Goal: Information Seeking & Learning: Check status

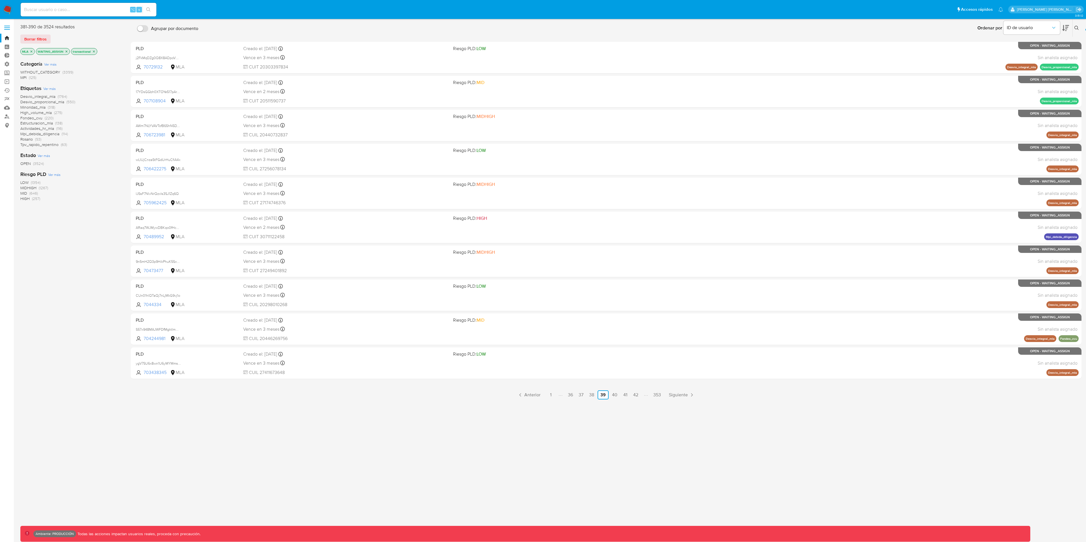
click at [105, 12] on input at bounding box center [89, 9] width 136 height 7
paste input "unWBpCI9CN5nRARBS2xyTCYC"
type input "unWBpCI9CN5nRARBS2xyTCYC"
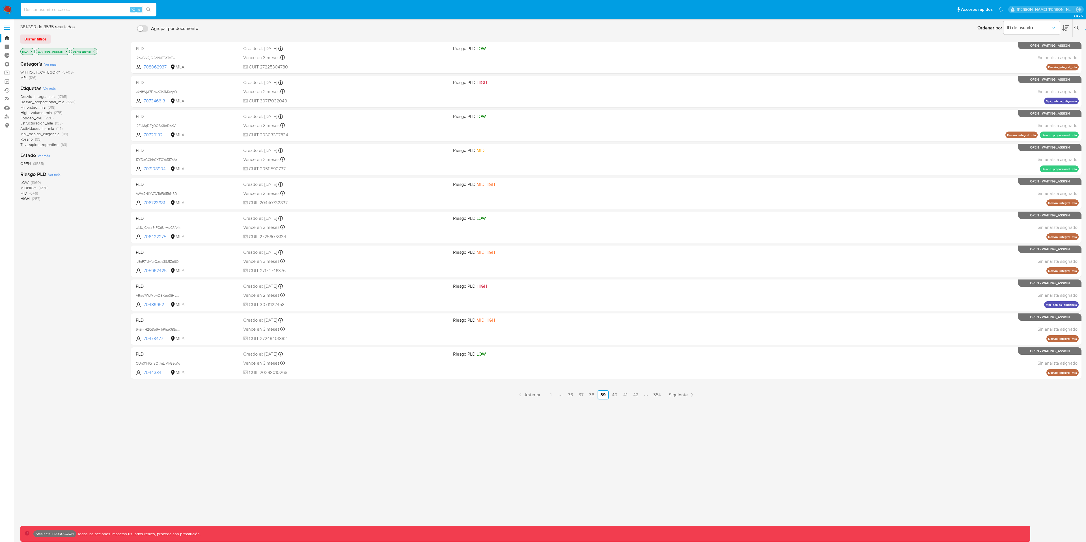
click at [107, 7] on input at bounding box center [89, 9] width 136 height 7
paste input "unWBpCI9CN5nRARBS2xyTCYC"
type input "unWBpCI9CN5nRARBS2xyTCYC"
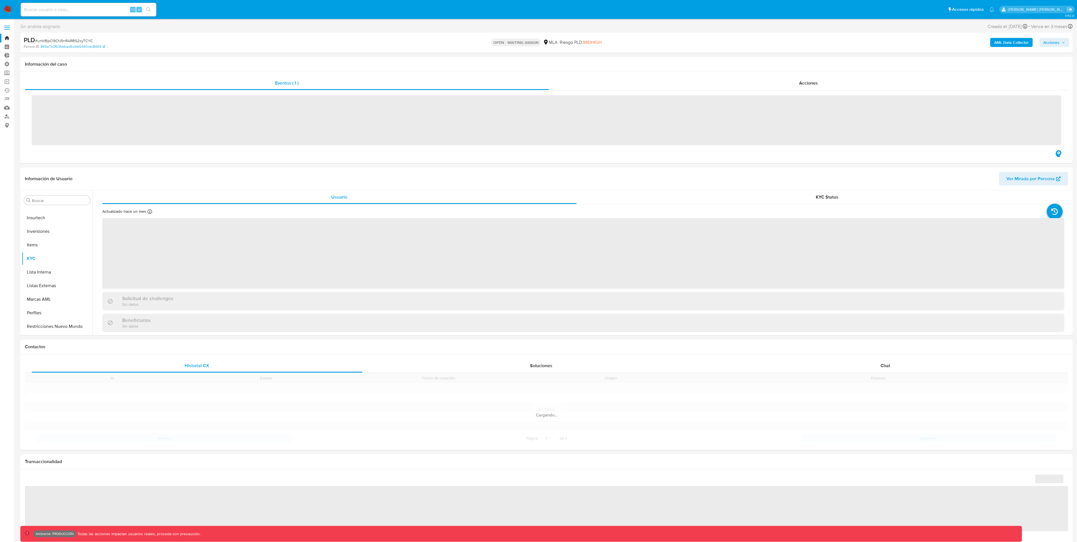
scroll to position [266, 0]
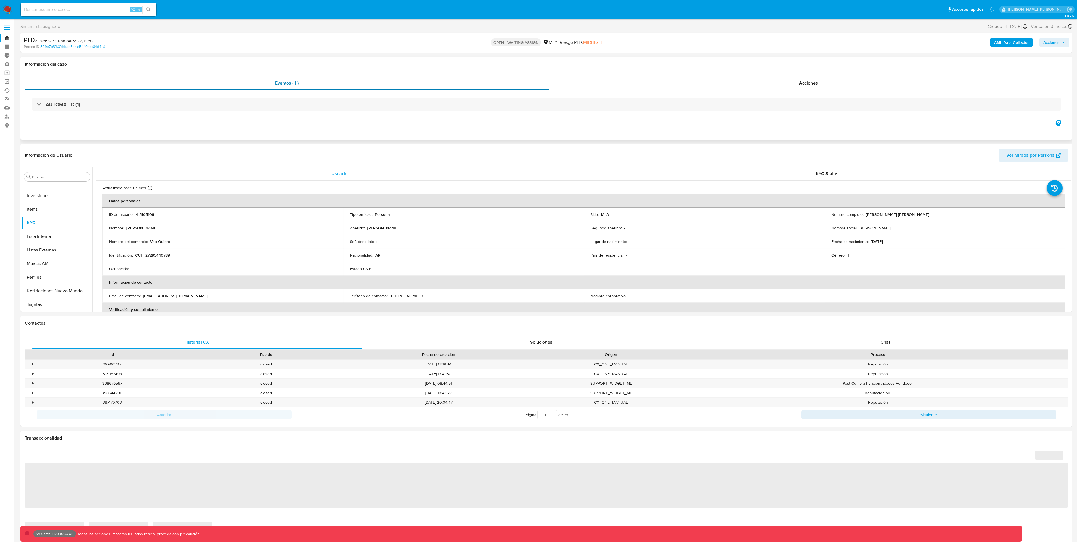
select select "10"
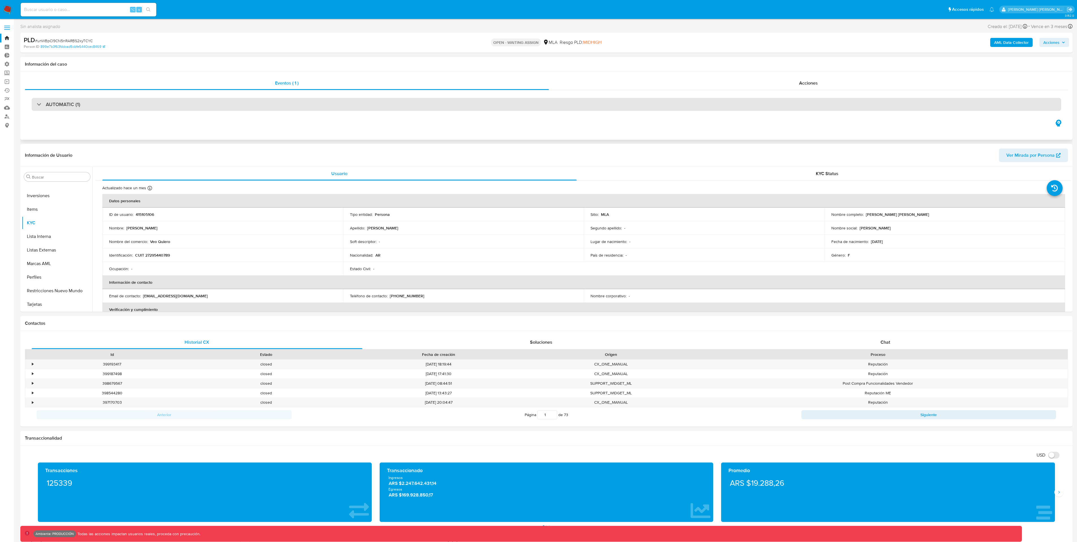
click at [537, 103] on div "AUTOMATIC (1)" at bounding box center [547, 104] width 1030 height 13
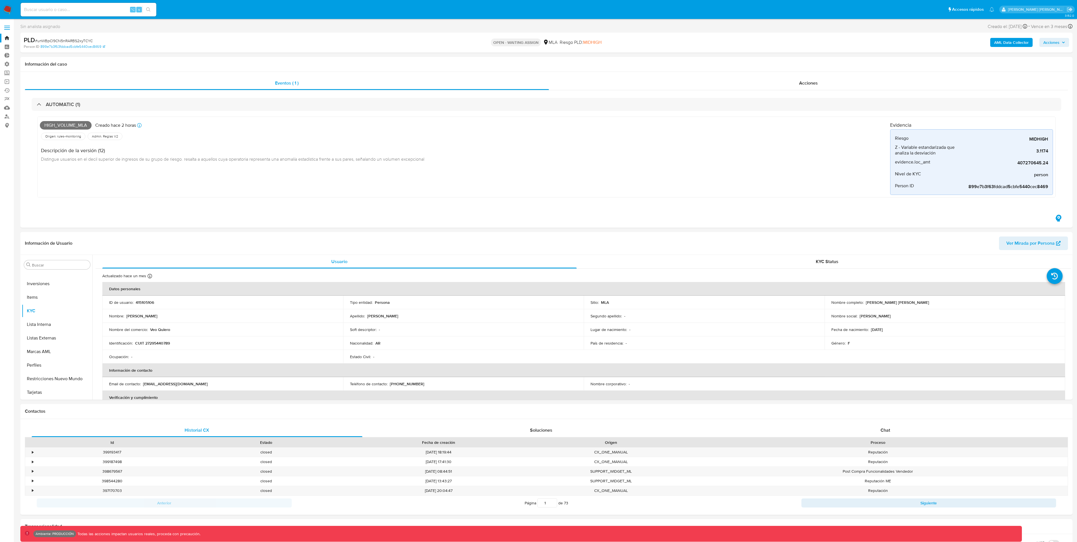
click at [8, 34] on link "Bandeja" at bounding box center [33, 38] width 67 height 9
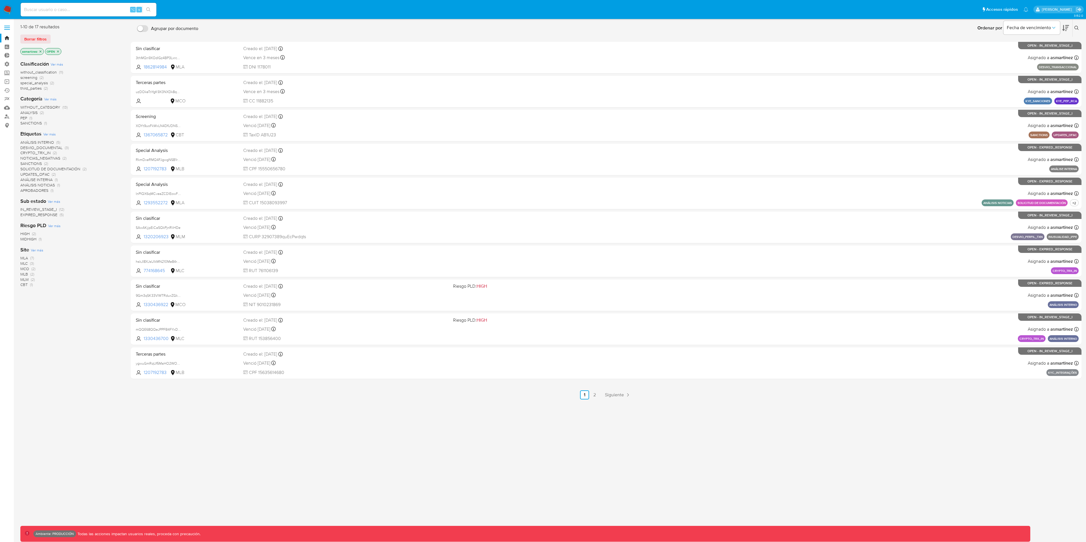
click at [30, 258] on span "MLA (7)" at bounding box center [27, 257] width 14 height 5
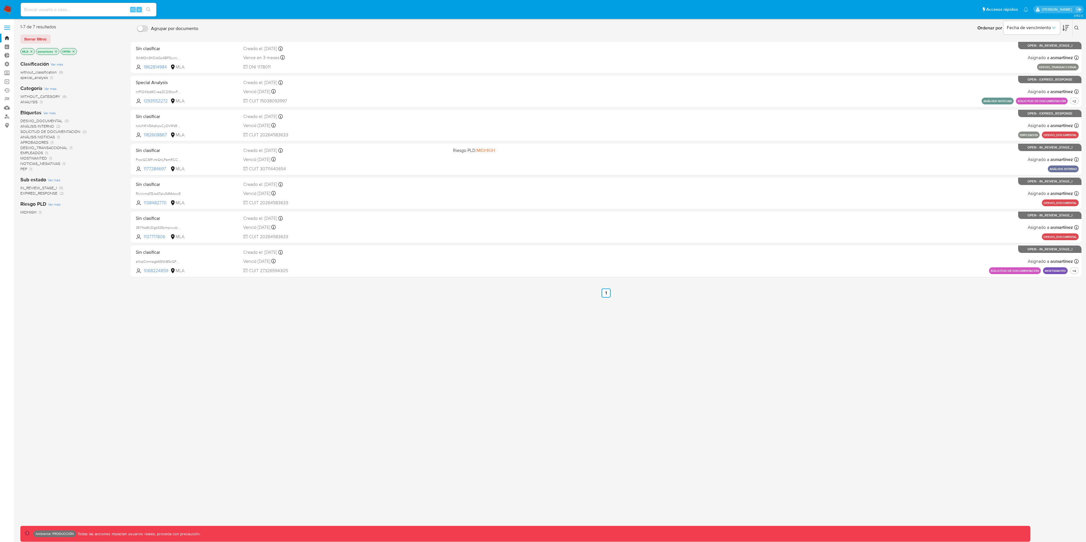
click at [57, 52] on icon "close-filter" at bounding box center [56, 51] width 2 height 2
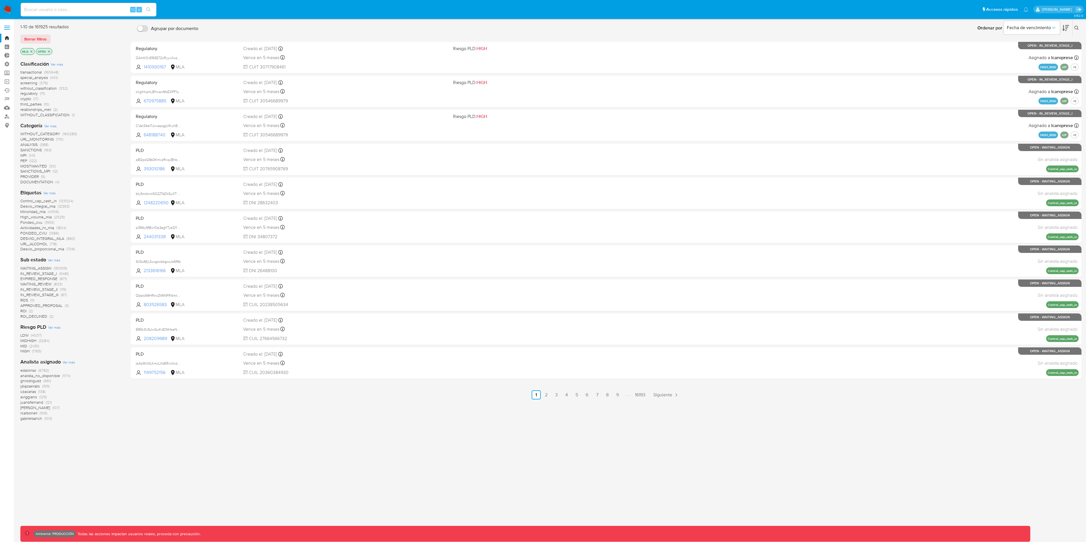
click at [61, 265] on span "(150519)" at bounding box center [60, 268] width 13 height 6
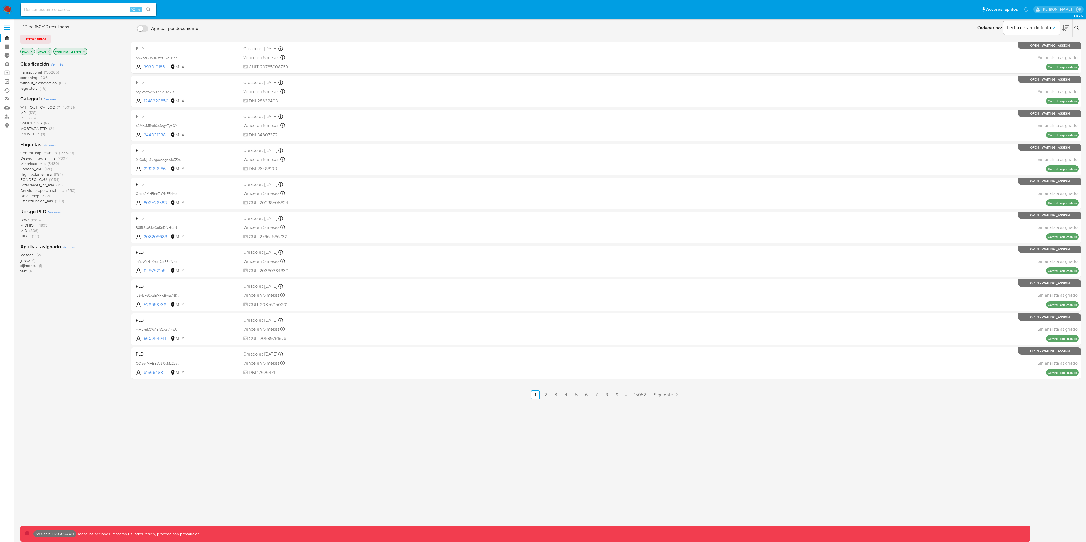
click at [40, 70] on span "transactional" at bounding box center [30, 72] width 21 height 6
click at [26, 85] on span "MPI" at bounding box center [23, 86] width 6 height 6
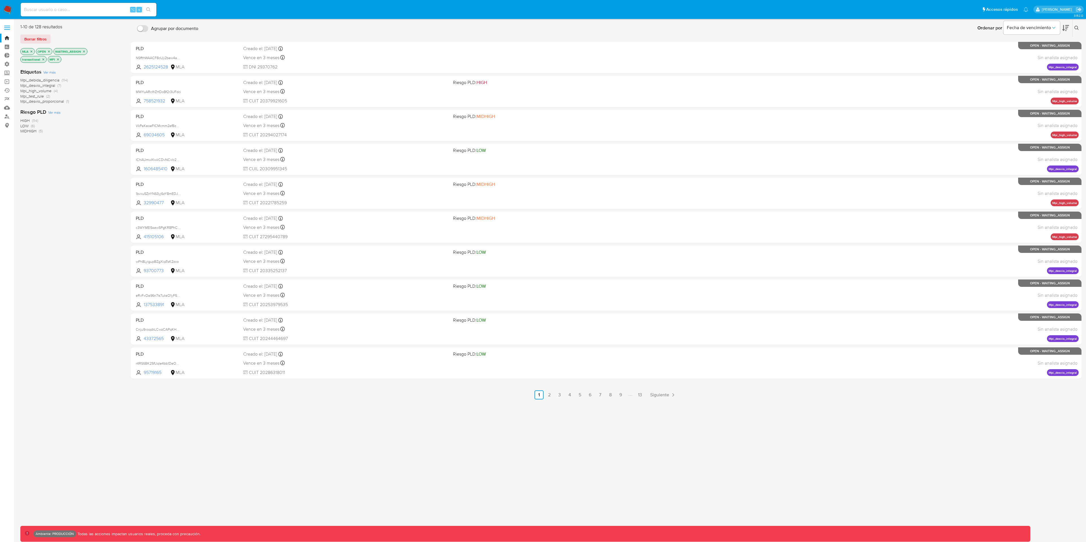
click at [53, 72] on span "Ver más" at bounding box center [49, 72] width 12 height 5
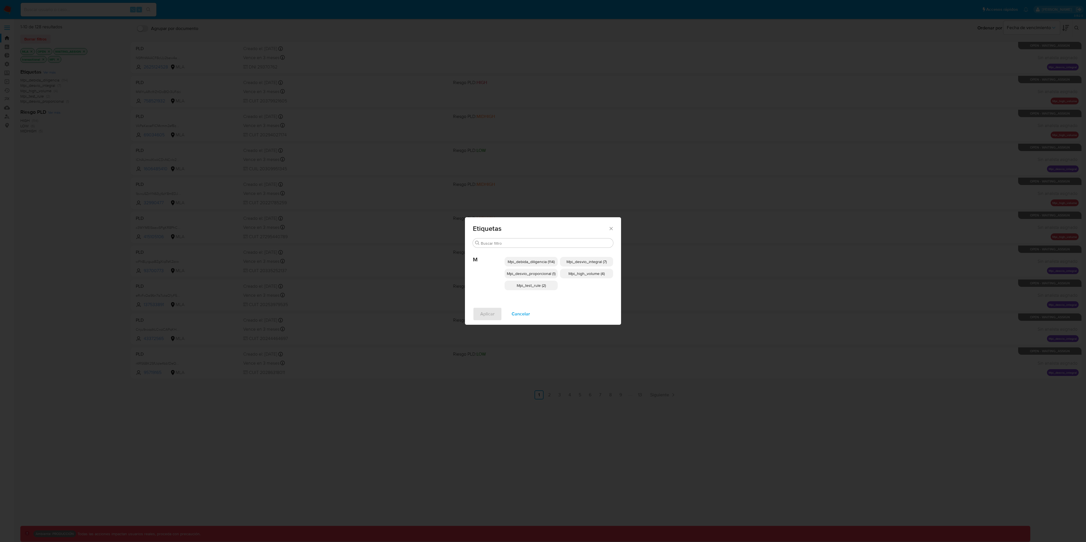
click at [520, 316] on span "Cancelar" at bounding box center [520, 314] width 18 height 12
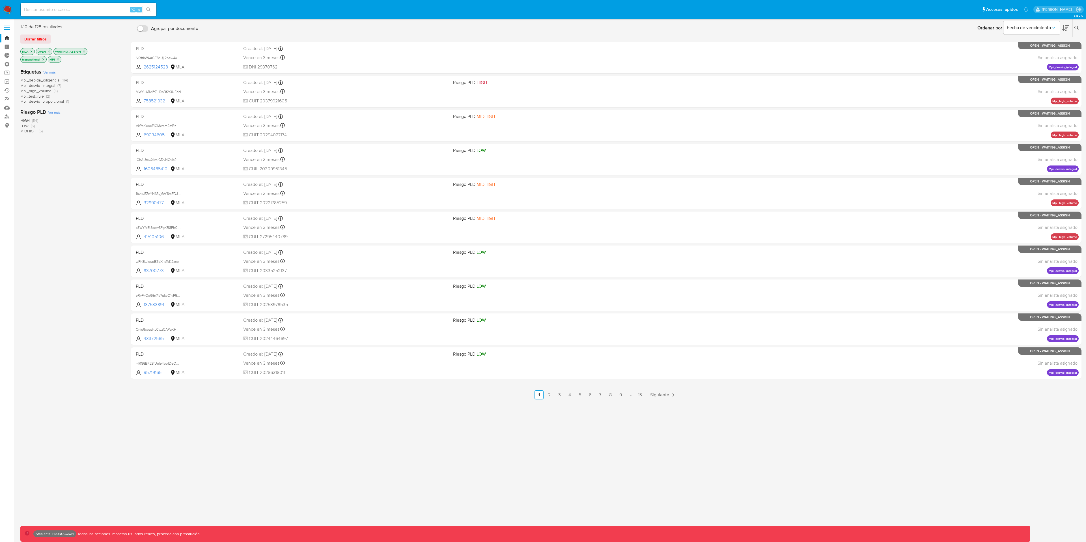
click at [85, 51] on icon "close-filter" at bounding box center [83, 51] width 3 height 3
click at [51, 64] on span "Ver más" at bounding box center [49, 64] width 12 height 5
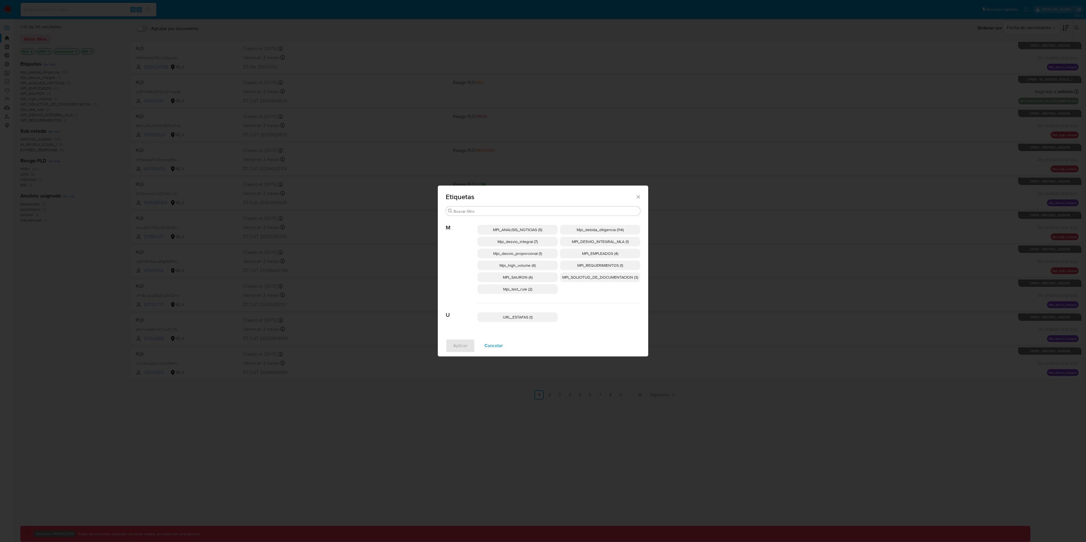
click at [529, 317] on span "URL_ESTAFAS (1)" at bounding box center [518, 317] width 30 height 6
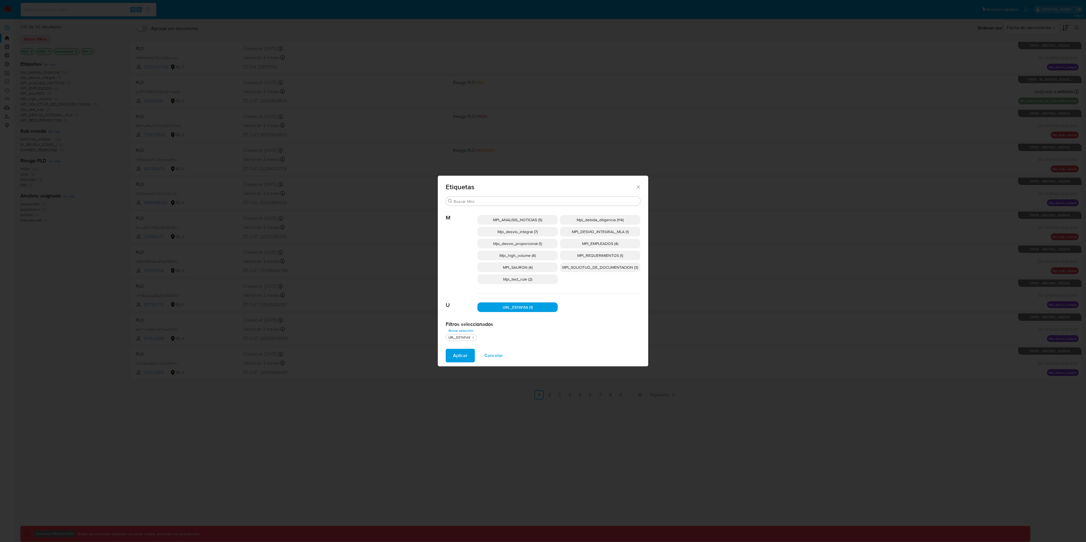
click at [462, 358] on span "Aplicar" at bounding box center [460, 355] width 14 height 12
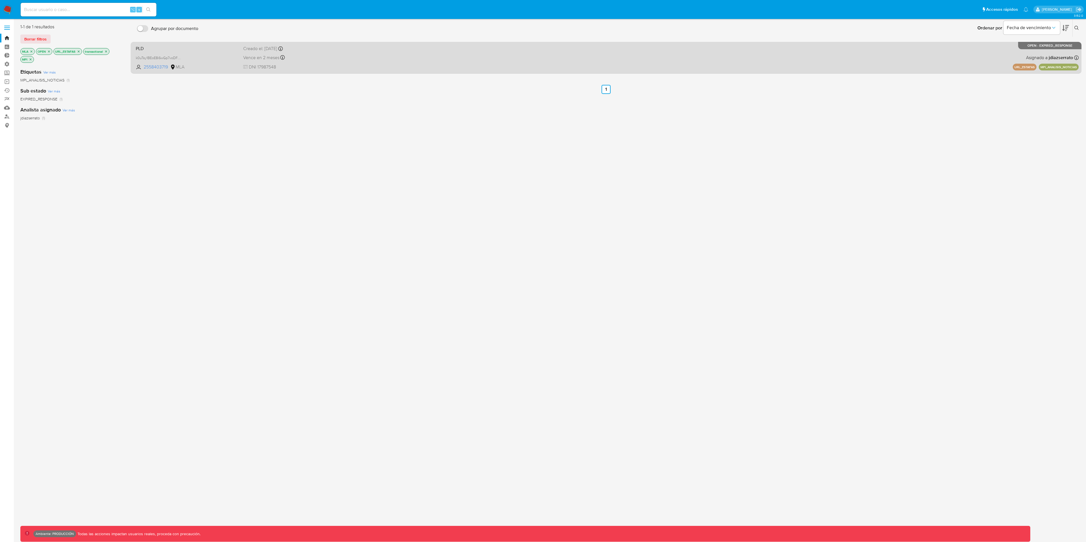
click at [443, 54] on div "Vence en 2 meses Vence el 13/10/2025 16:02:30" at bounding box center [346, 58] width 206 height 8
click at [404, 60] on div "Vence en 2 meses Vence el 13/10/2025 16:02:30" at bounding box center [346, 58] width 206 height 8
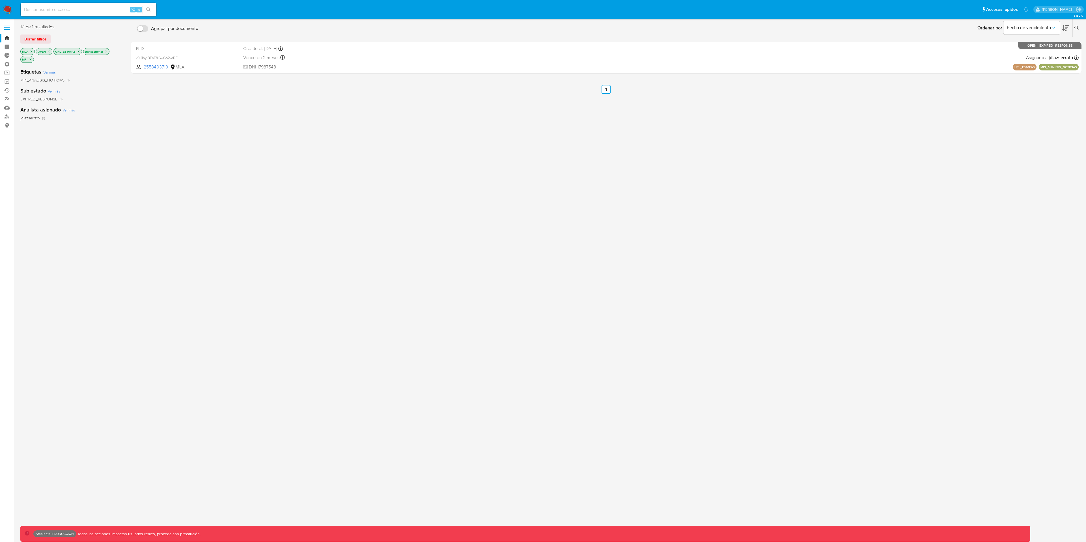
click at [80, 51] on icon "close-filter" at bounding box center [78, 51] width 3 height 3
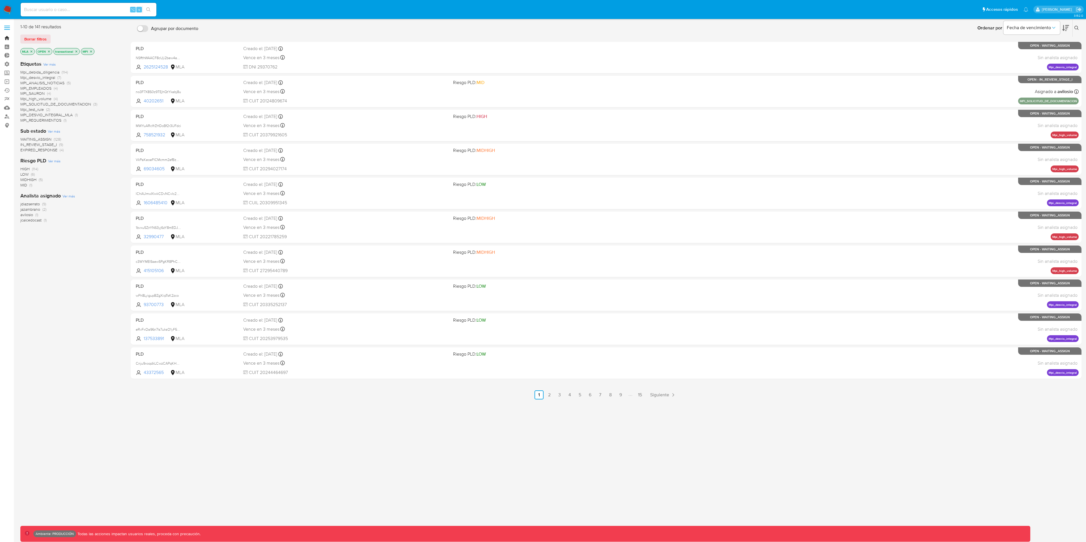
click at [7, 37] on link "Bandeja" at bounding box center [33, 38] width 67 height 9
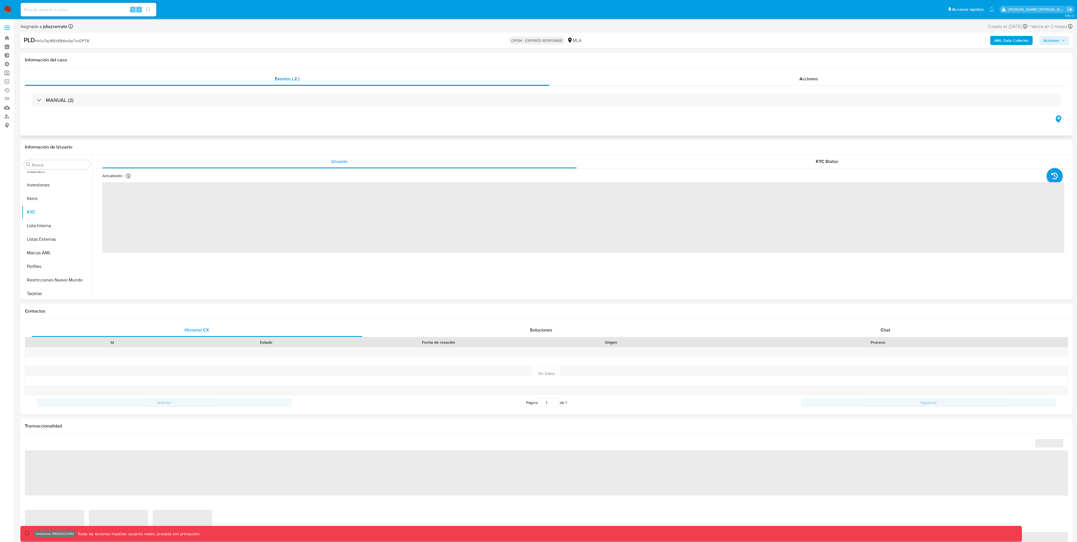
scroll to position [252, 0]
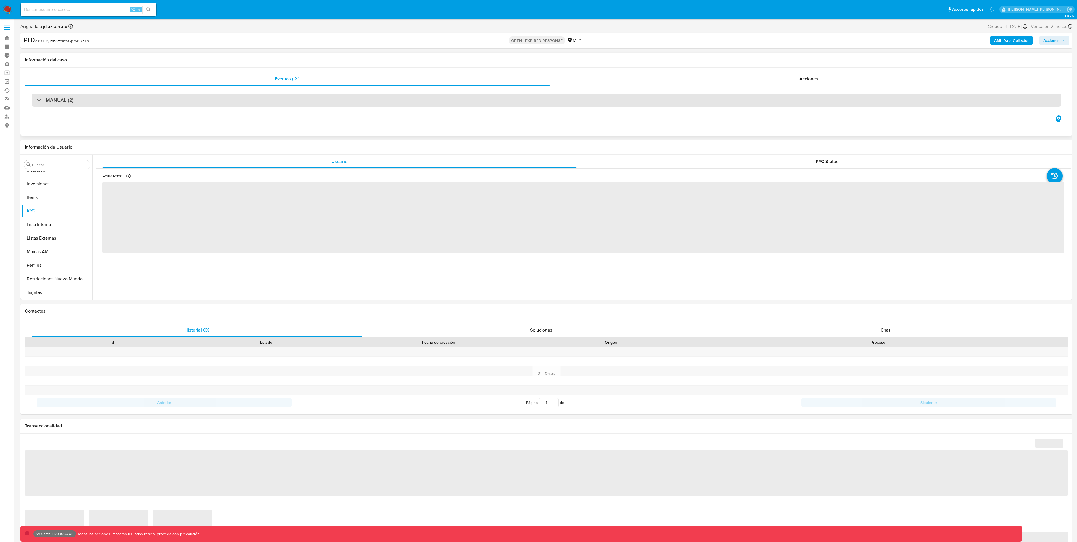
click at [401, 105] on div "MANUAL (2)" at bounding box center [547, 100] width 1030 height 13
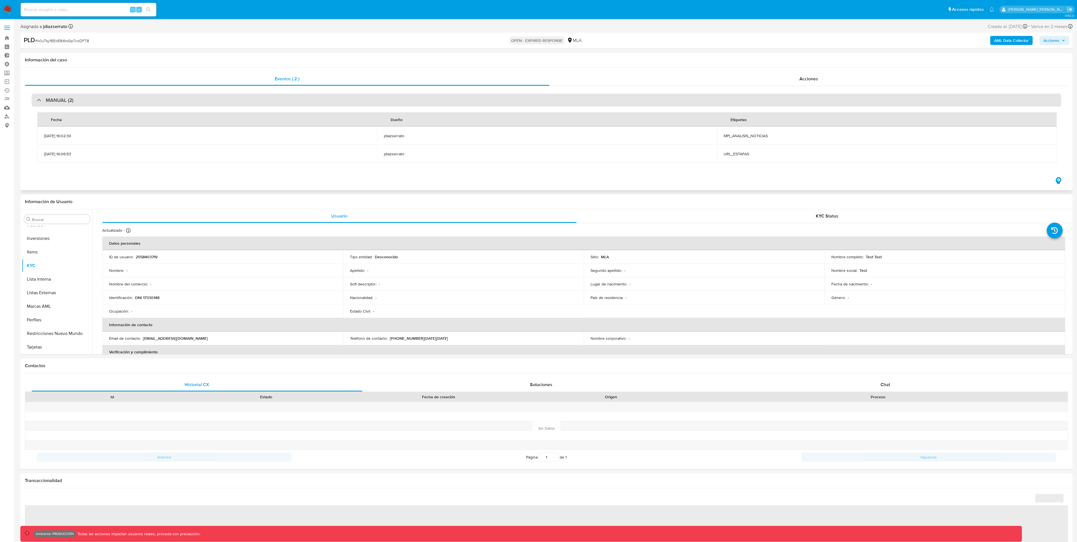
select select "10"
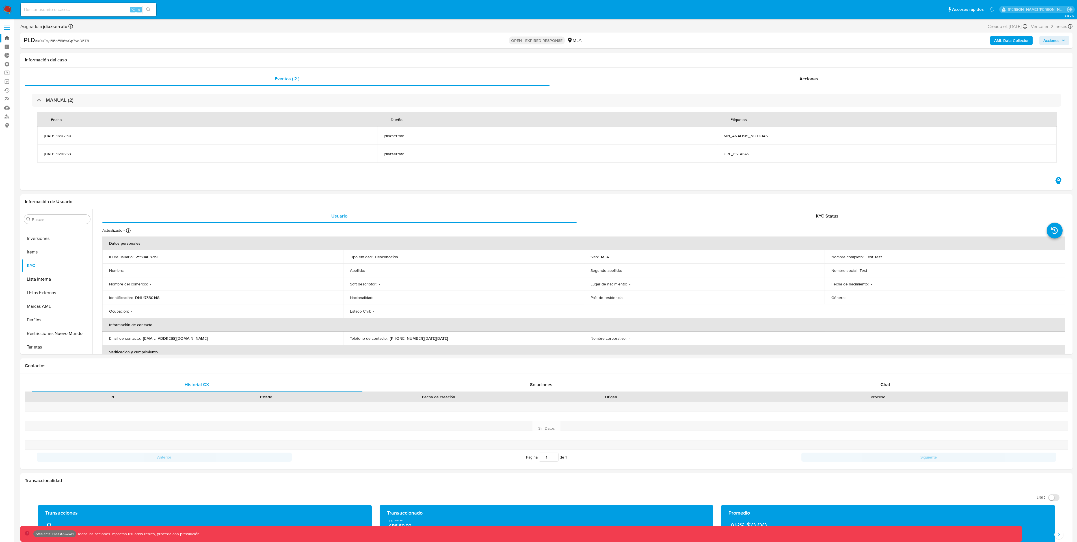
click at [5, 36] on link "Bandeja" at bounding box center [33, 38] width 67 height 9
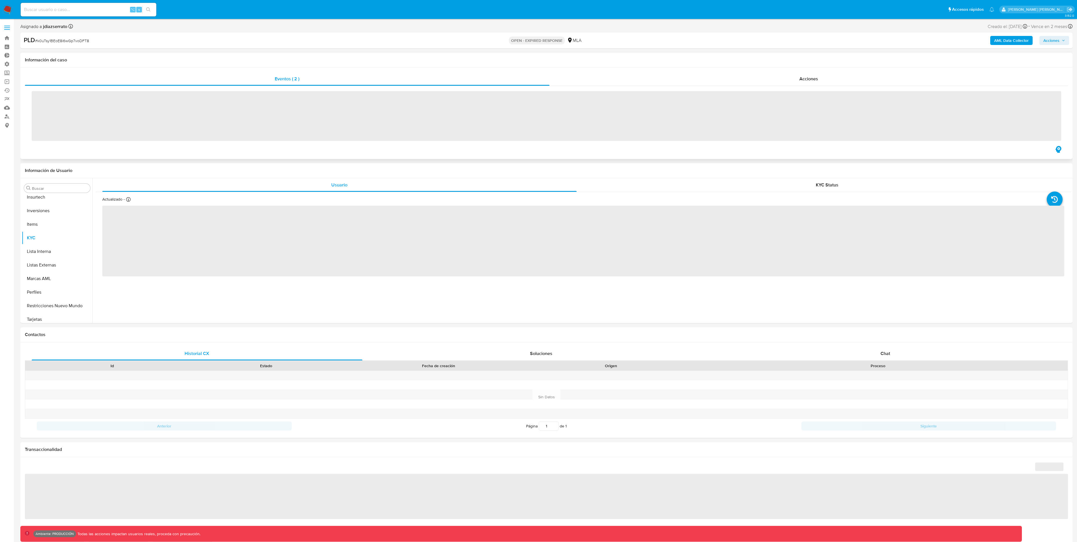
scroll to position [252, 0]
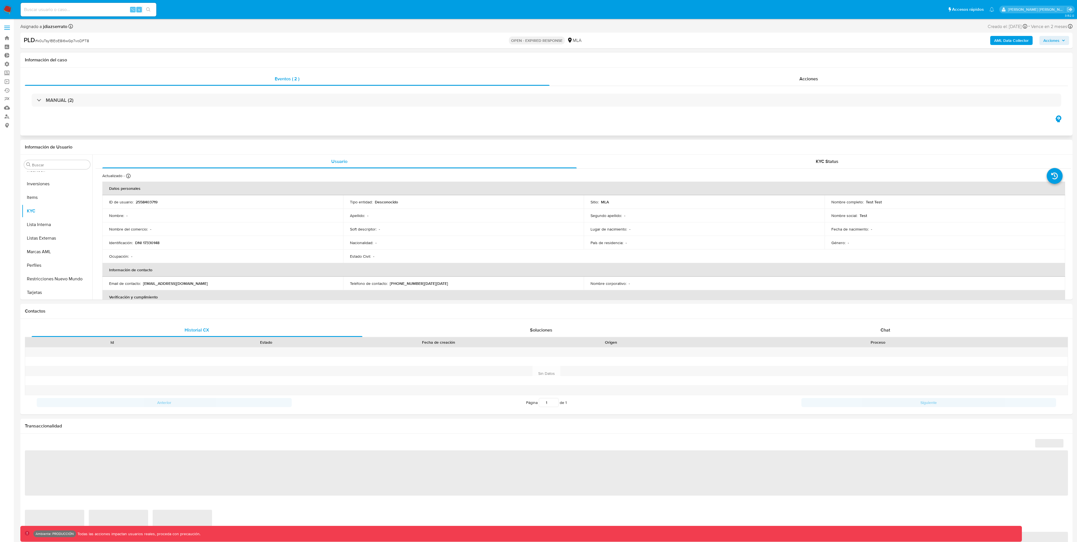
select select "10"
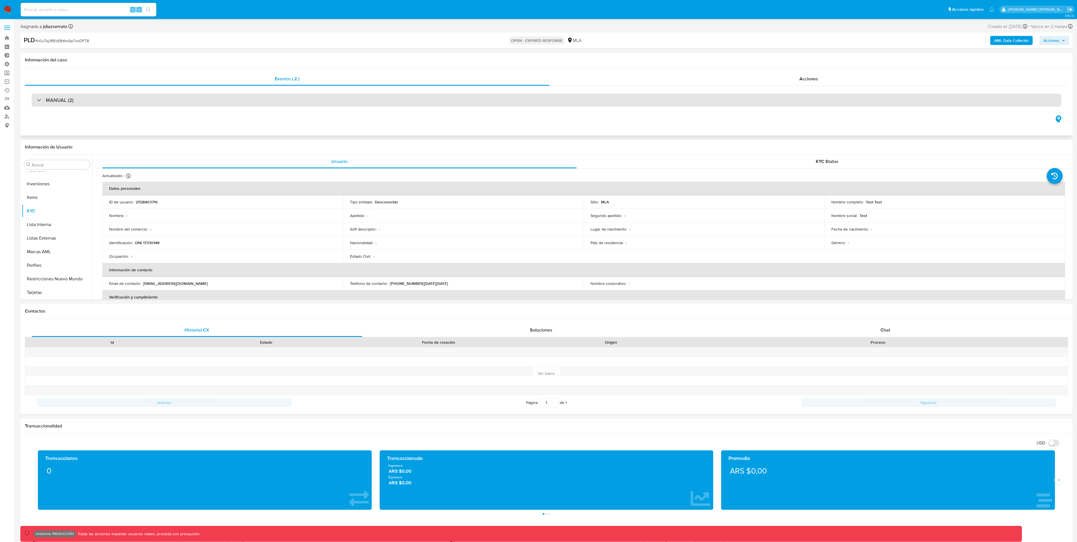
click at [43, 100] on div "MANUAL (2)" at bounding box center [55, 100] width 37 height 6
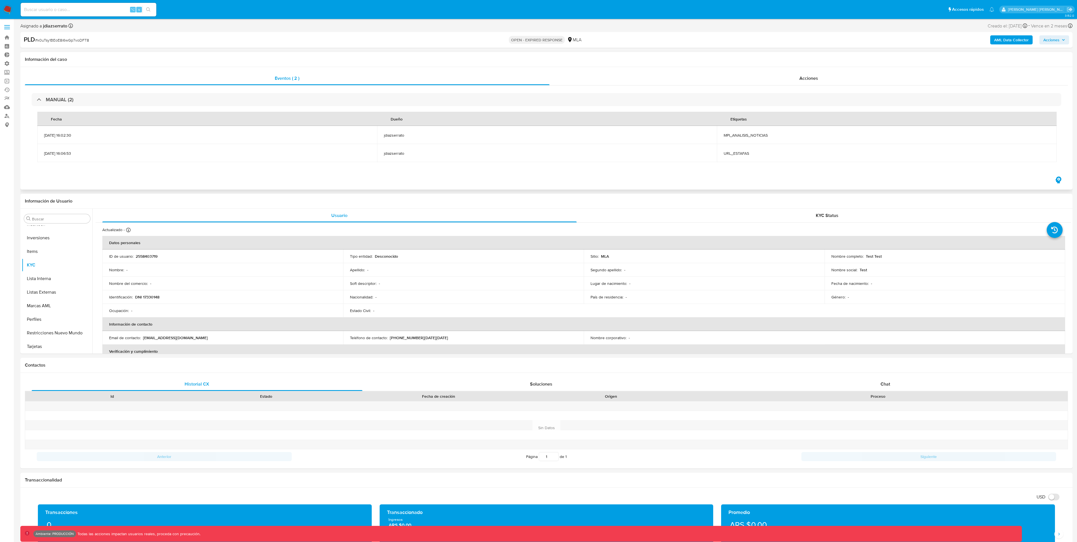
scroll to position [0, 0]
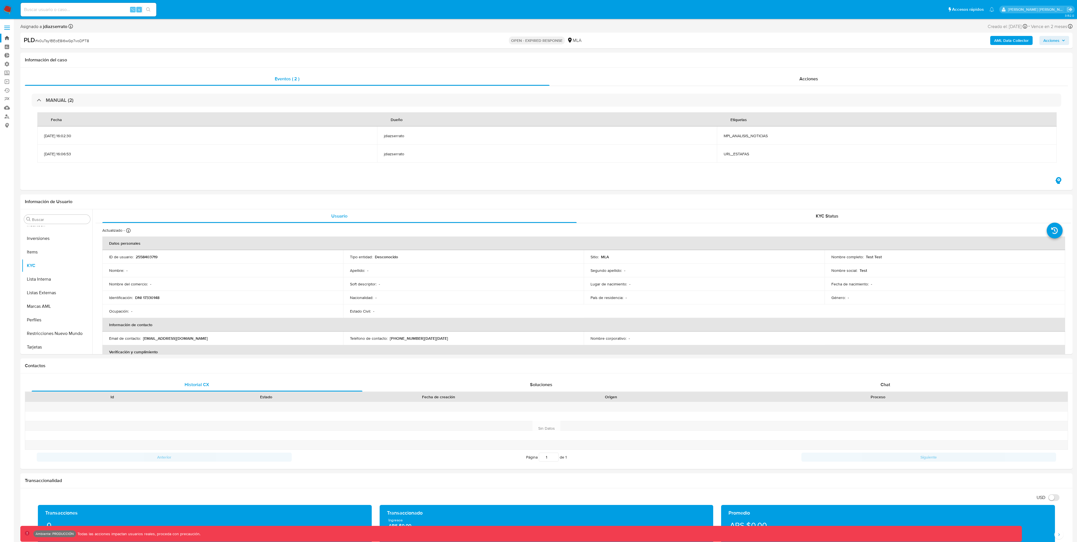
click at [8, 40] on link "Bandeja" at bounding box center [33, 38] width 67 height 9
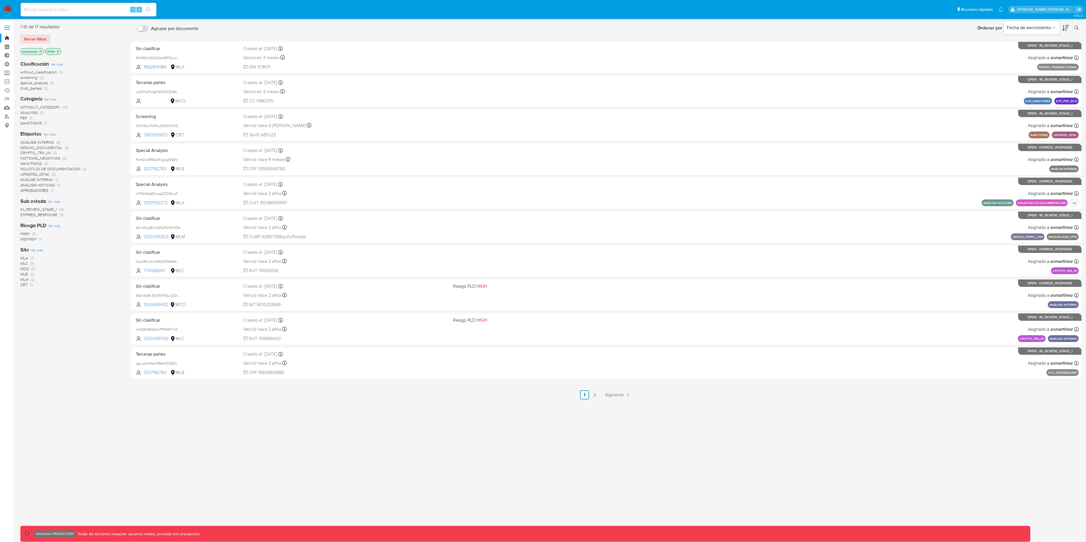
click at [43, 51] on p "asmartinez" at bounding box center [32, 51] width 23 height 6
click at [41, 51] on icon "close-filter" at bounding box center [40, 51] width 3 height 3
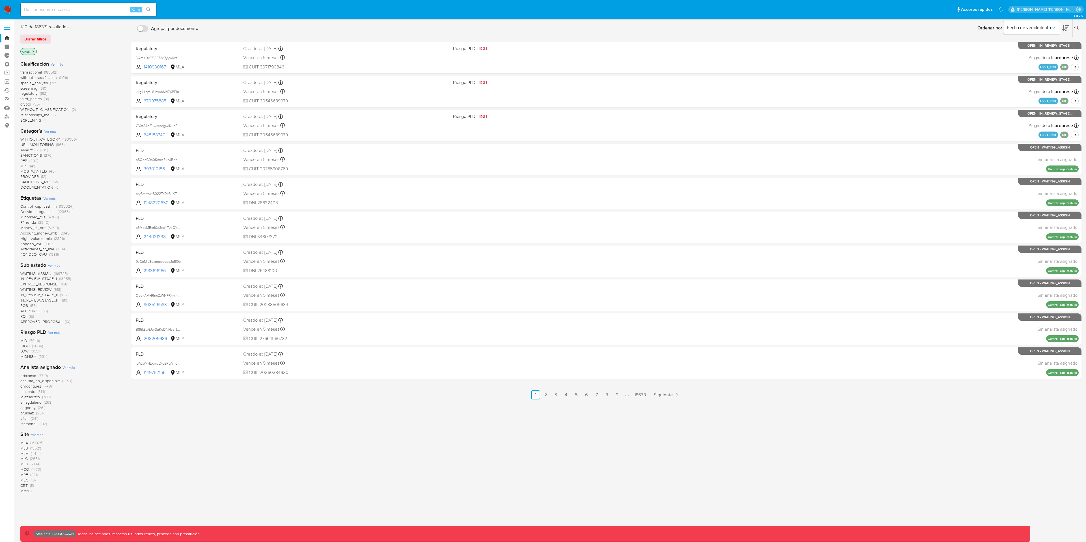
click at [32, 51] on icon "close-filter" at bounding box center [33, 51] width 3 height 3
click at [1068, 28] on icon at bounding box center [1068, 28] width 5 height 5
click at [1068, 27] on icon at bounding box center [1068, 28] width 5 height 5
click at [944, 30] on div "Ordenar por Fecha de vencimiento No es posible ordenar los resultados mientras …" at bounding box center [642, 28] width 882 height 18
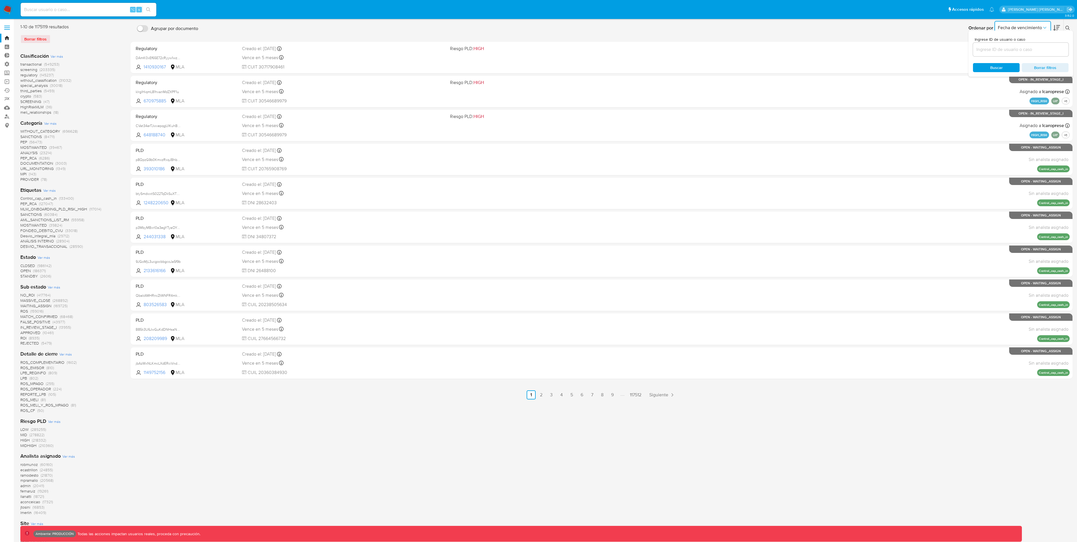
click at [1033, 23] on button "Fecha de vencimiento" at bounding box center [1023, 28] width 57 height 14
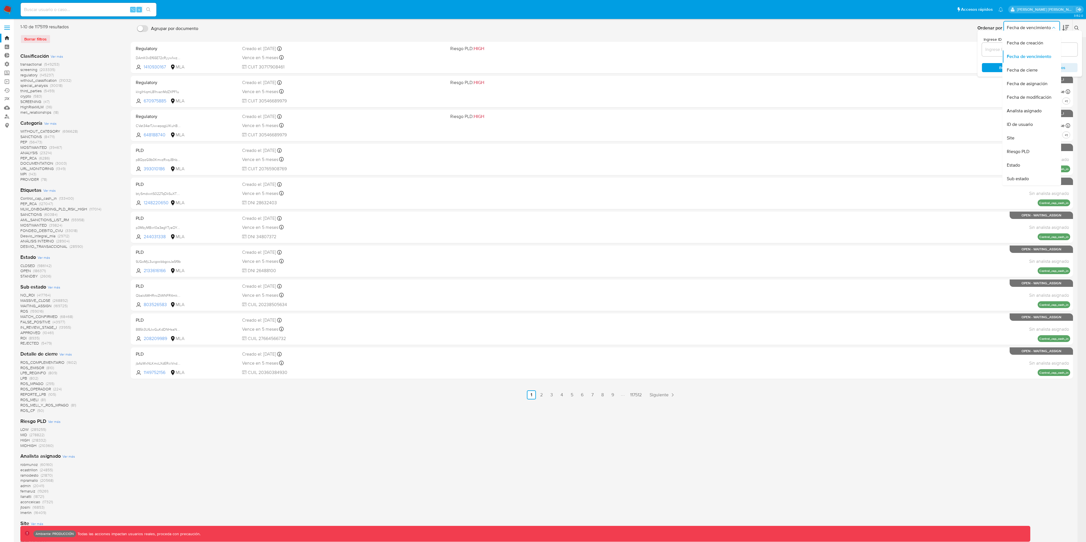
click at [846, 479] on div "Agrupar por documento Ordenar por Fecha de vencimiento Fecha de creación Fecha …" at bounding box center [602, 317] width 942 height 586
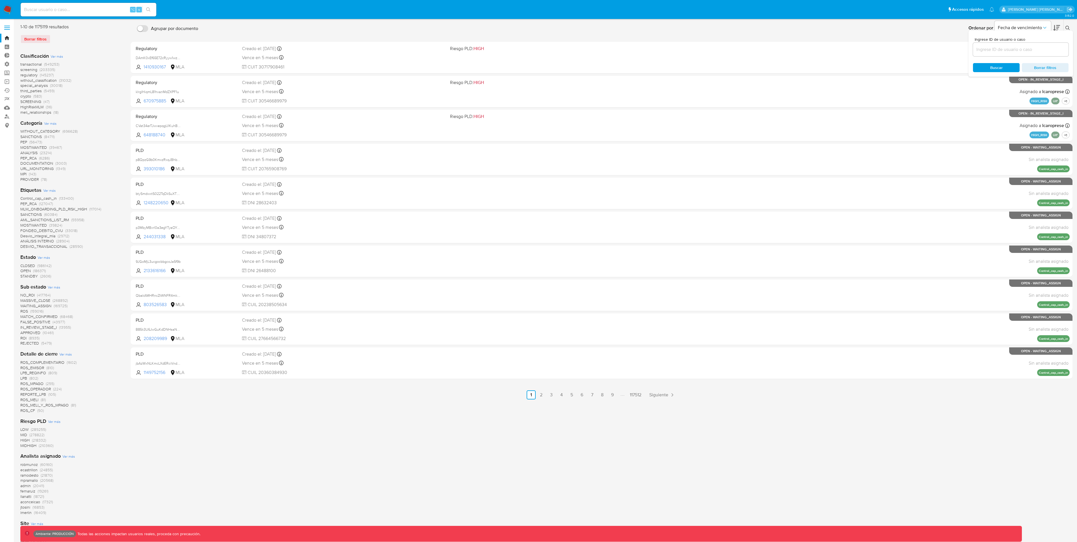
click at [925, 32] on div "Ordenar por Fecha de vencimiento No es posible ordenar los resultados mientras …" at bounding box center [642, 28] width 882 height 18
click at [1075, 26] on div at bounding box center [1078, 28] width 10 height 18
click at [981, 27] on b "Ordenar por" at bounding box center [981, 28] width 25 height 8
click at [1070, 29] on icon at bounding box center [1068, 28] width 5 height 5
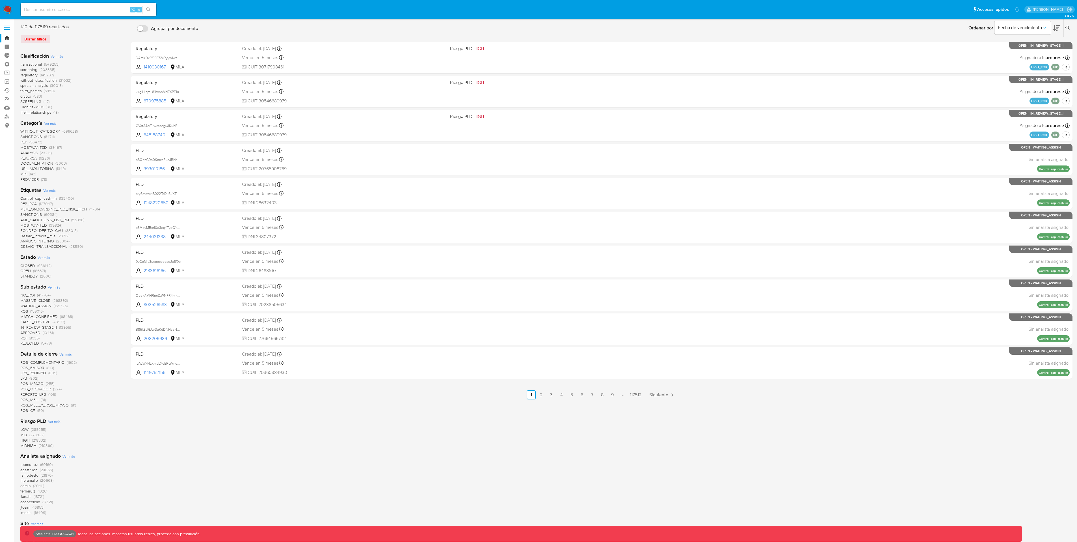
click at [1055, 29] on icon at bounding box center [1057, 28] width 7 height 6
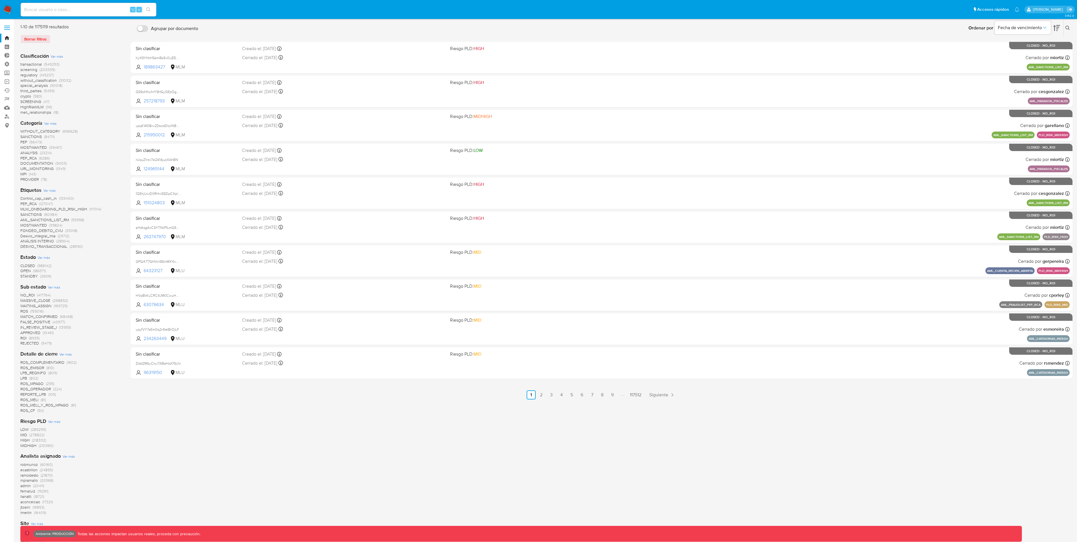
click at [1057, 29] on icon at bounding box center [1057, 28] width 7 height 6
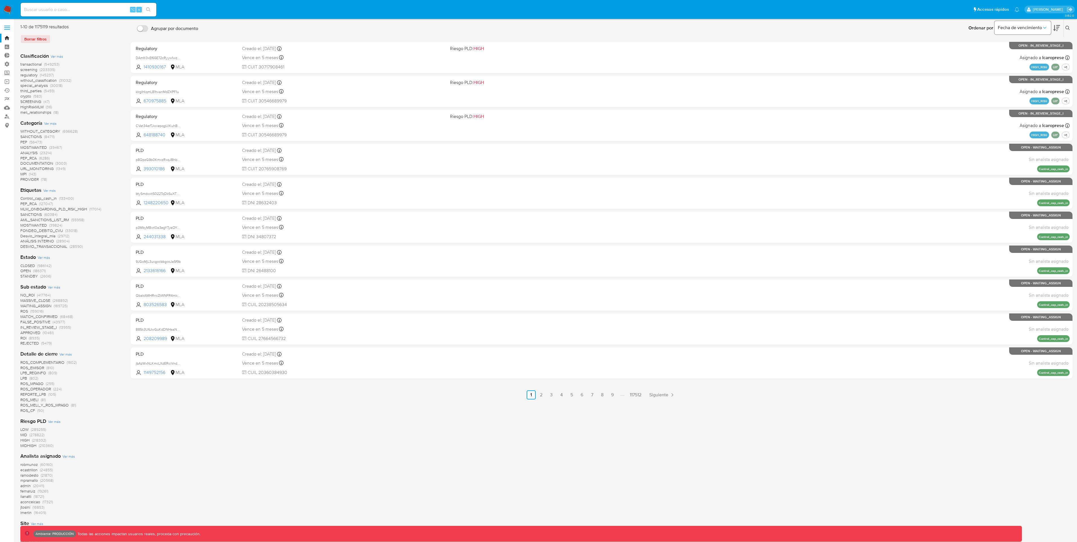
click at [1030, 30] on span "Fecha de vencimiento" at bounding box center [1020, 28] width 44 height 6
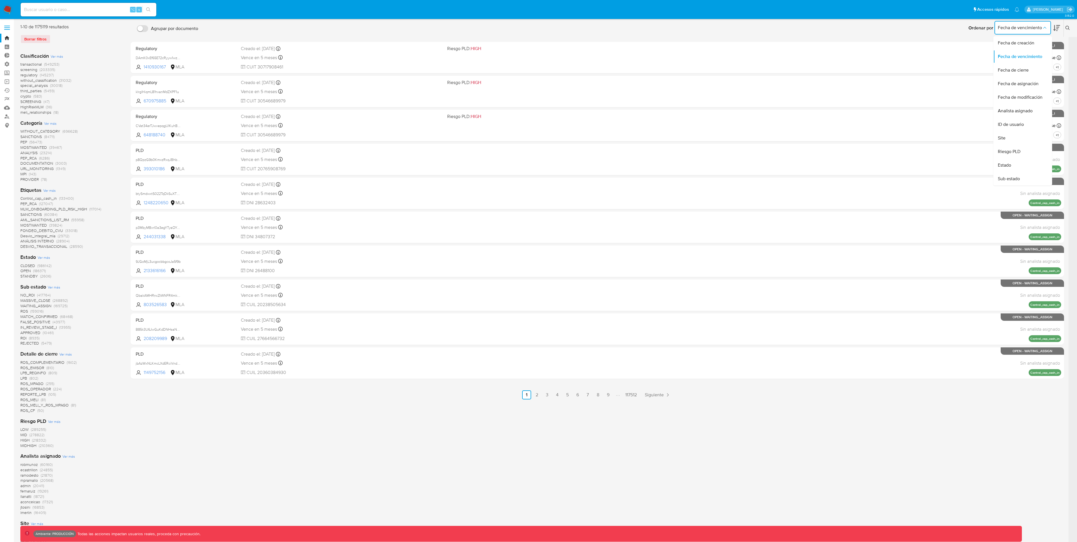
click at [931, 30] on div "Ordenar por Fecha de vencimiento Fecha de creación Fecha de vencimiento Fecha d…" at bounding box center [642, 28] width 882 height 18
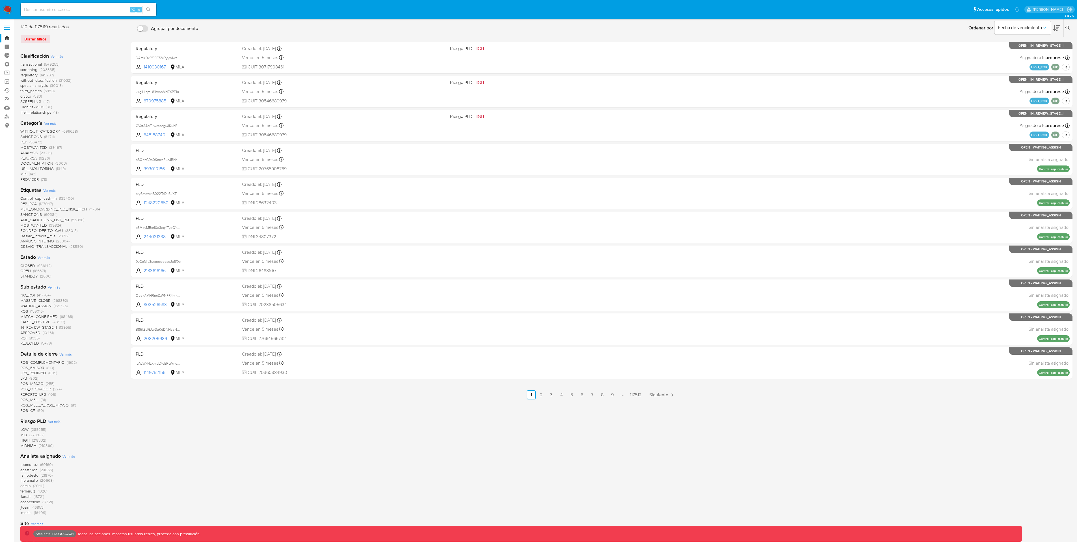
click at [1068, 28] on icon at bounding box center [1068, 28] width 5 height 5
click at [1058, 30] on icon at bounding box center [1057, 28] width 7 height 7
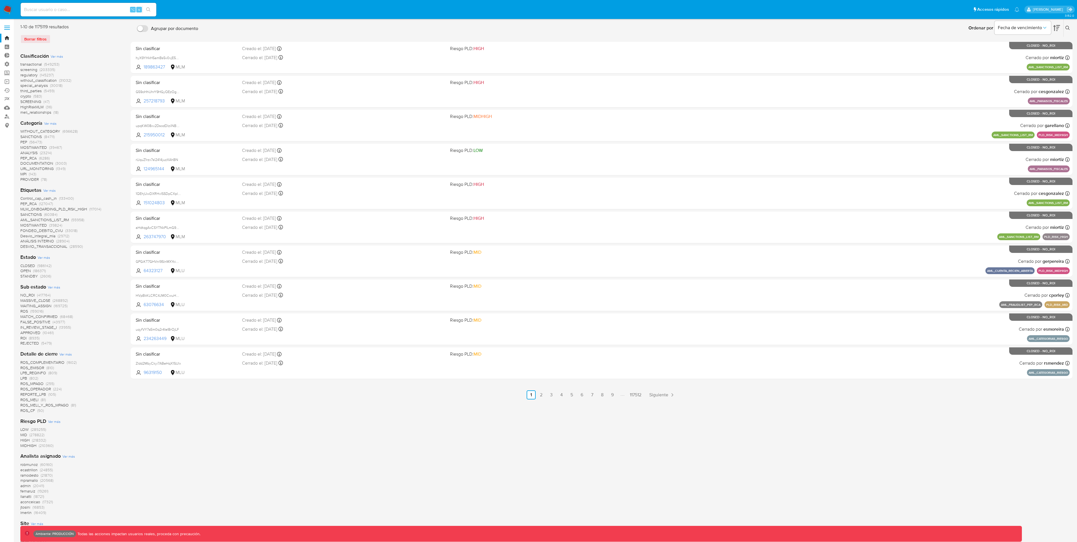
click at [1059, 30] on icon at bounding box center [1057, 28] width 7 height 7
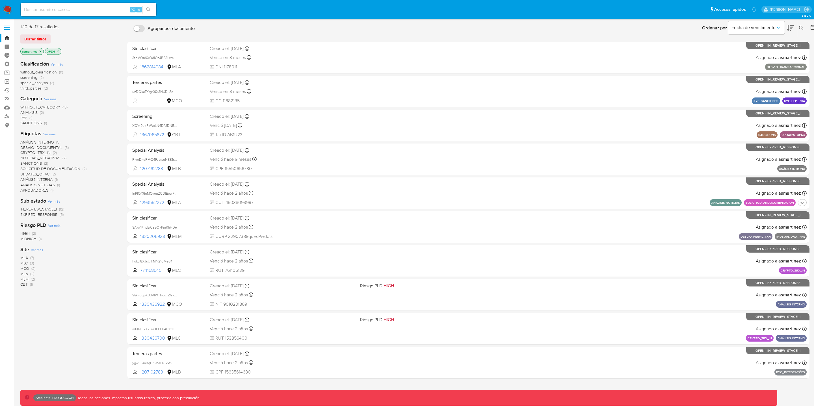
click at [811, 28] on icon at bounding box center [813, 28] width 6 height 6
click at [814, 28] on icon at bounding box center [813, 28] width 6 height 6
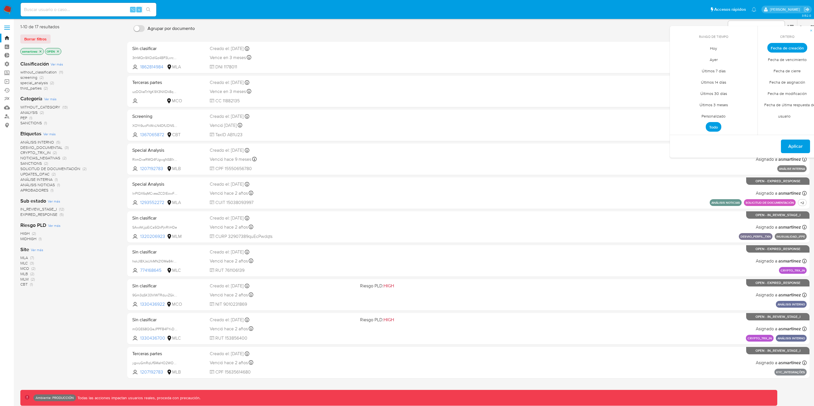
click at [717, 113] on span "Personalizado" at bounding box center [714, 116] width 36 height 12
click at [748, 91] on button "10" at bounding box center [747, 90] width 9 height 9
click at [693, 103] on button "12" at bounding box center [691, 101] width 9 height 9
click at [792, 148] on span "Aplicar" at bounding box center [796, 147] width 14 height 12
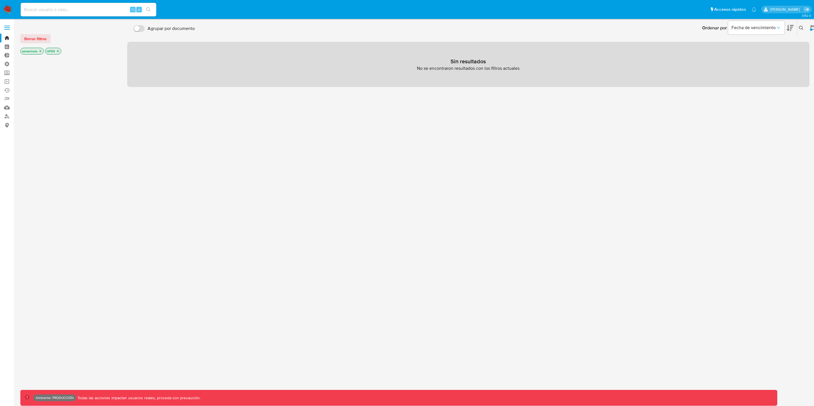
click at [41, 53] on icon "close-filter" at bounding box center [40, 50] width 3 height 3
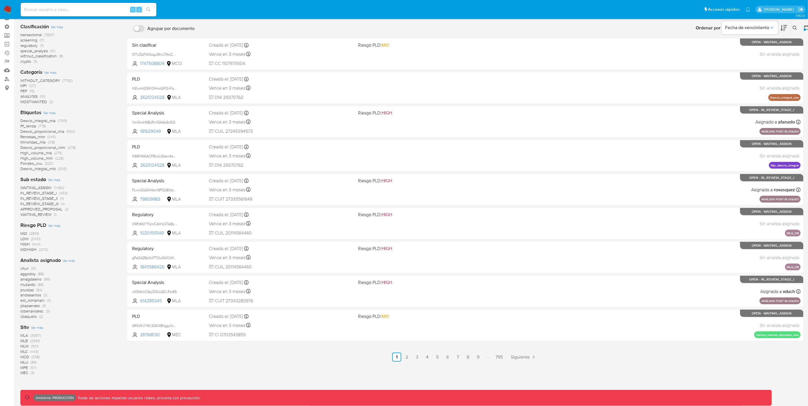
click at [35, 335] on span "(3557)" at bounding box center [35, 336] width 10 height 6
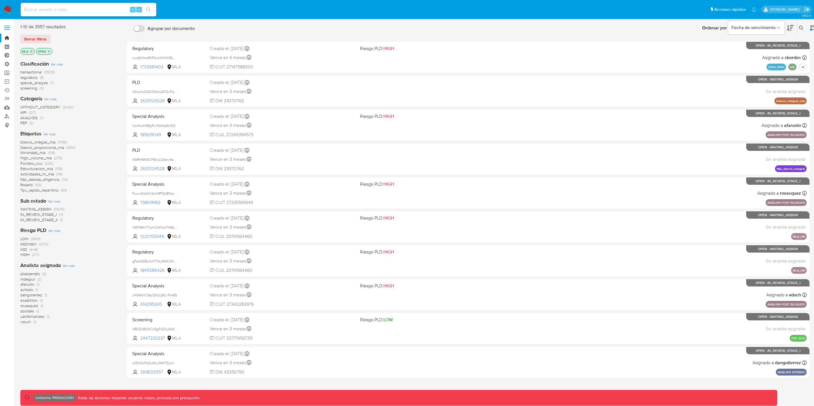
click at [36, 72] on span "transactional" at bounding box center [30, 72] width 21 height 6
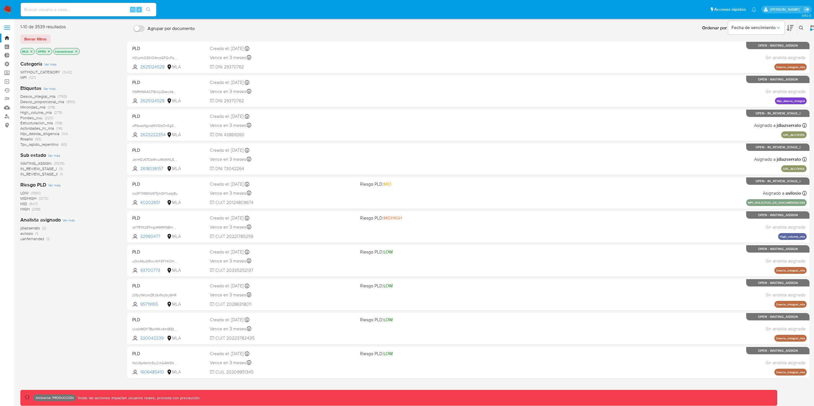
click at [31, 77] on span "(127)" at bounding box center [32, 78] width 7 height 6
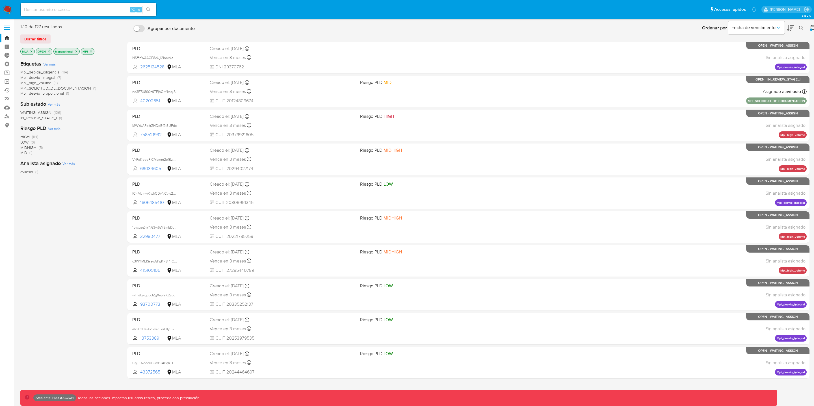
click at [52, 62] on span "Ver más" at bounding box center [49, 64] width 12 height 5
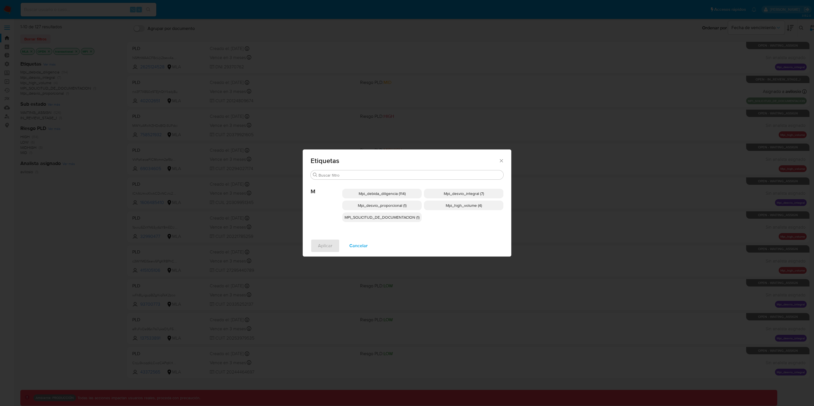
click at [503, 160] on icon "Cerrar" at bounding box center [501, 160] width 3 height 3
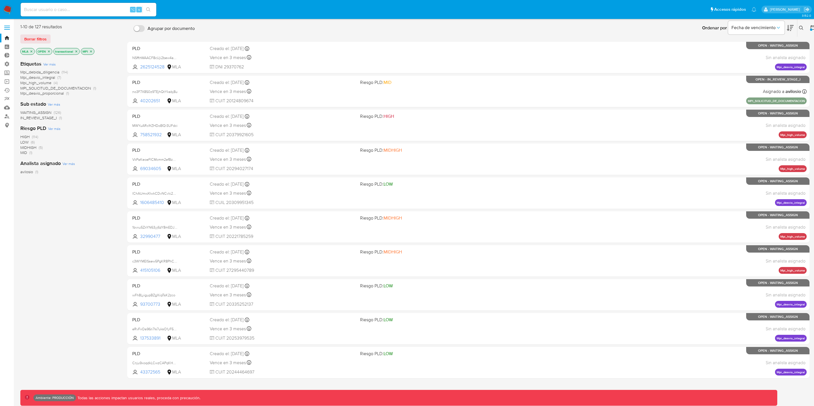
click at [93, 51] on icon "close-filter" at bounding box center [90, 51] width 3 height 3
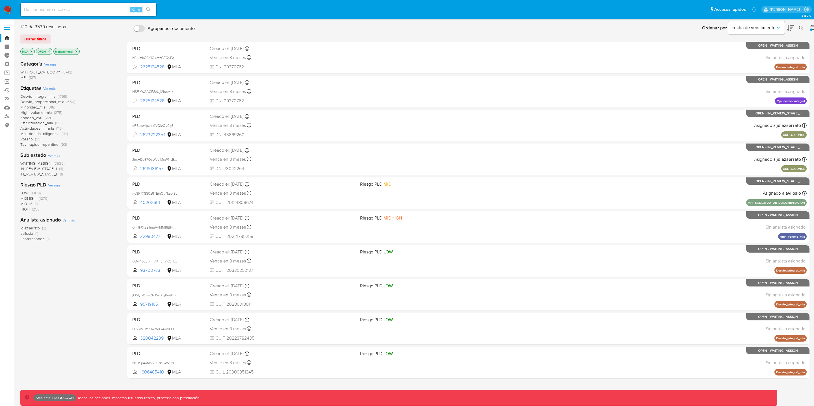
click at [56, 72] on span "WITHOUT_CATEGORY" at bounding box center [40, 72] width 40 height 6
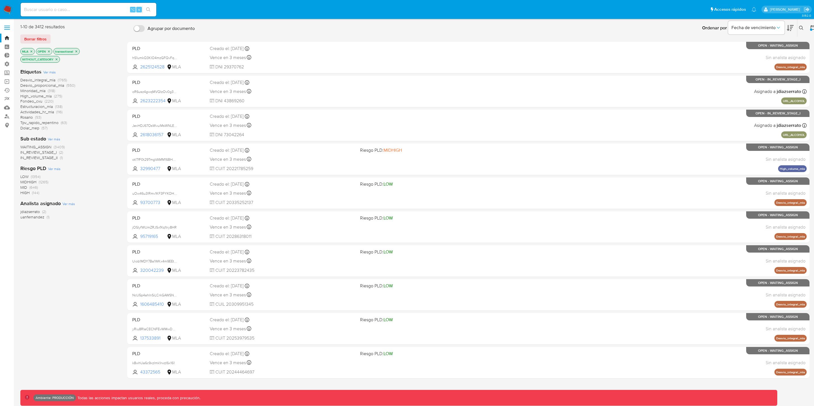
click at [49, 70] on span "Ver más" at bounding box center [49, 72] width 12 height 5
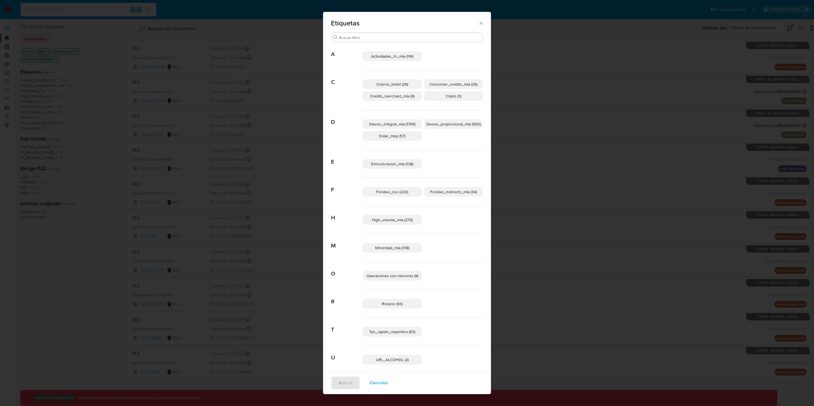
scroll to position [2, 0]
click at [350, 36] on input "Buscar" at bounding box center [410, 35] width 142 height 5
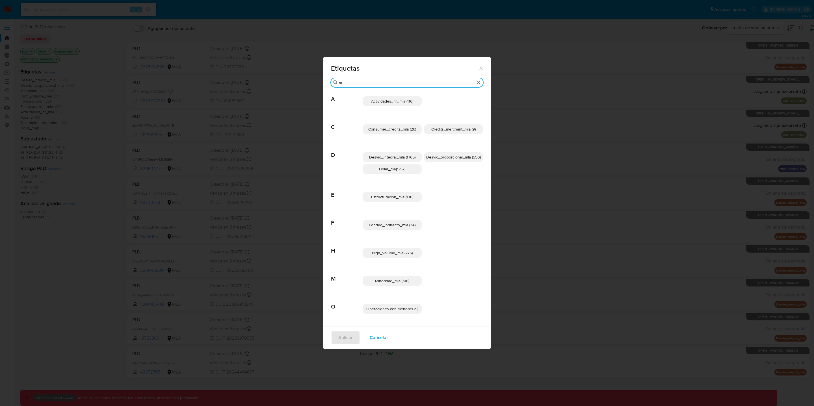
scroll to position [0, 0]
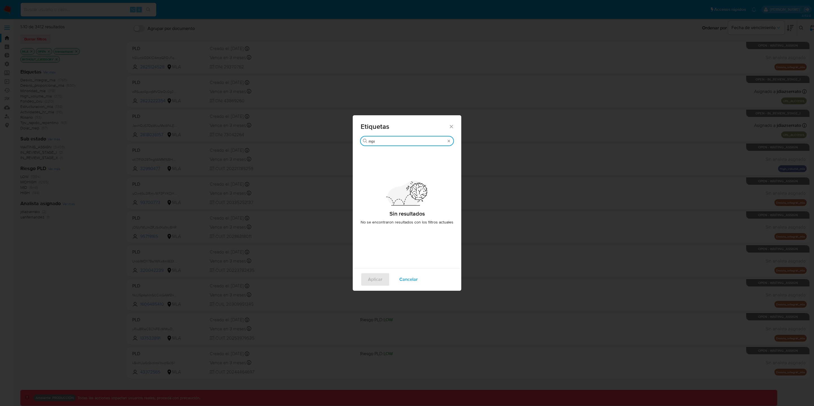
type input "mpi"
click at [449, 126] on icon "Cerrar" at bounding box center [452, 127] width 6 height 6
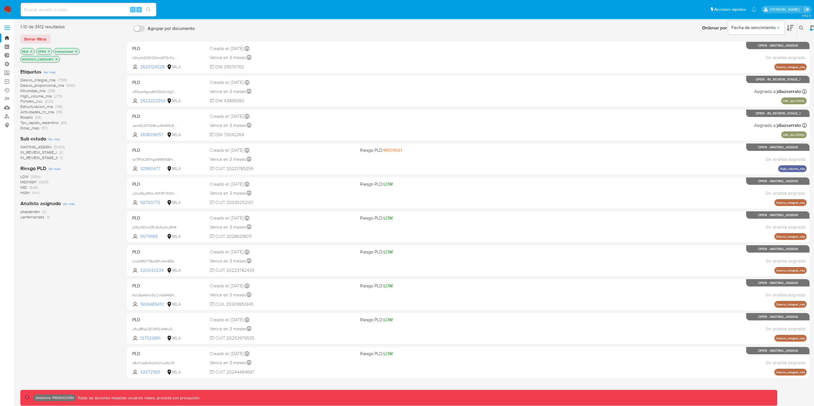
click at [38, 211] on span "jdiazserrato" at bounding box center [30, 212] width 20 height 6
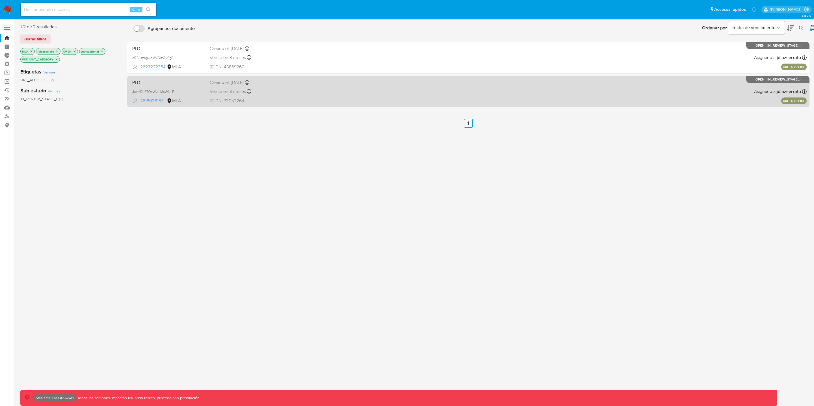
click at [323, 90] on div "Vence en 3 meses Vence el 09/11/2025 16:01:23" at bounding box center [283, 92] width 146 height 8
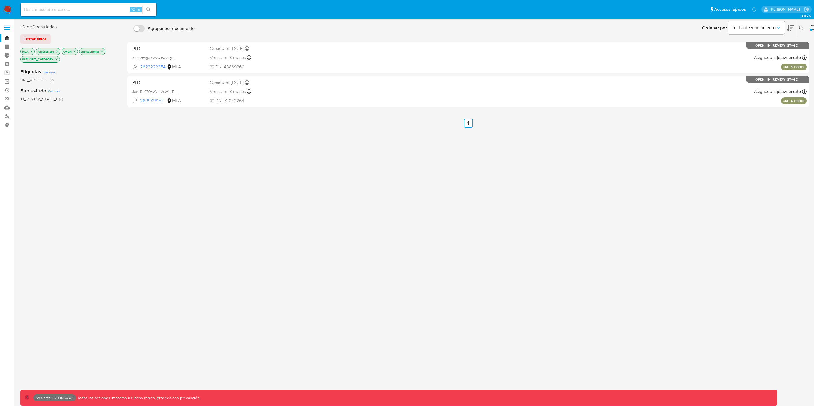
click at [811, 29] on div at bounding box center [811, 30] width 2 height 2
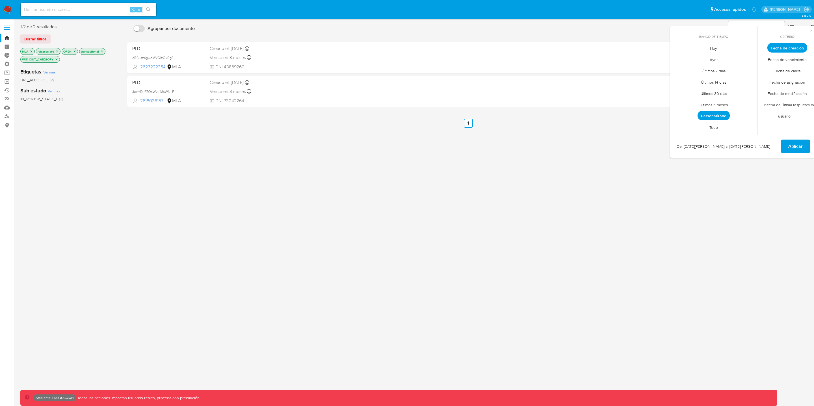
click at [718, 116] on span "Personalizado" at bounding box center [714, 116] width 32 height 10
click at [681, 103] on button "11" at bounding box center [679, 101] width 9 height 9
click at [689, 102] on button "12" at bounding box center [691, 101] width 9 height 9
click at [798, 146] on span "Aplicar" at bounding box center [796, 147] width 14 height 12
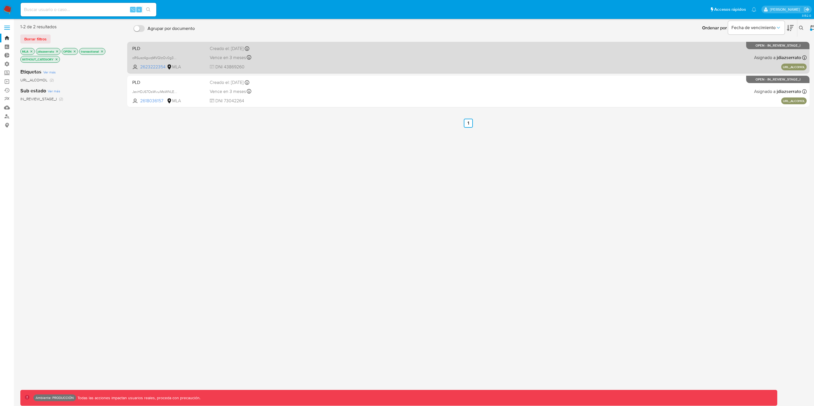
click at [300, 55] on div "Vence en 3 meses Vence el 09/11/2025 16:22:28" at bounding box center [283, 58] width 146 height 8
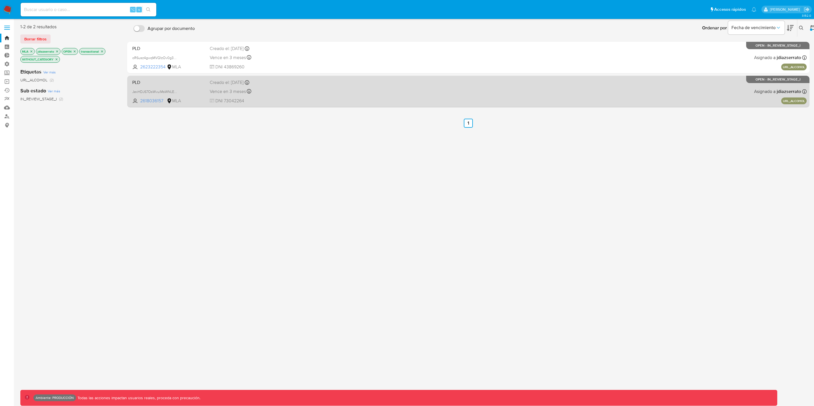
click at [202, 103] on div "PLD JexHDJ67OsWvuiMsWNLEC4yH 2618036157 MLA Creado el: 11/08/2025 Creado el: 11…" at bounding box center [468, 91] width 677 height 29
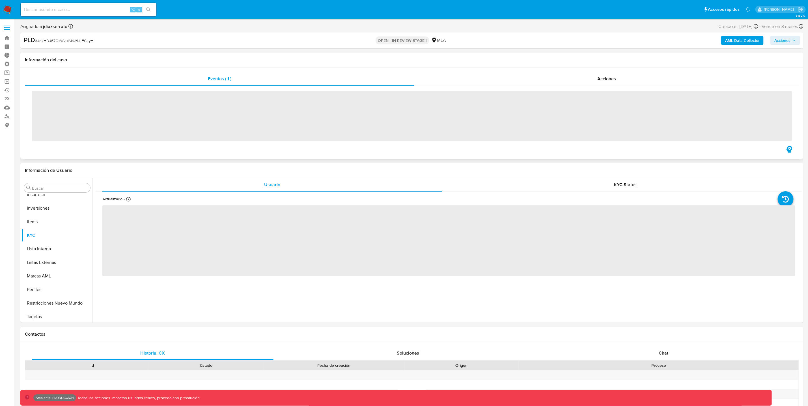
scroll to position [252, 0]
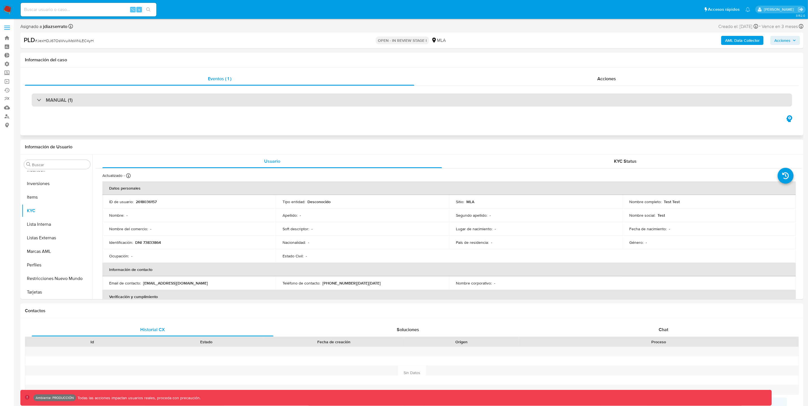
select select "10"
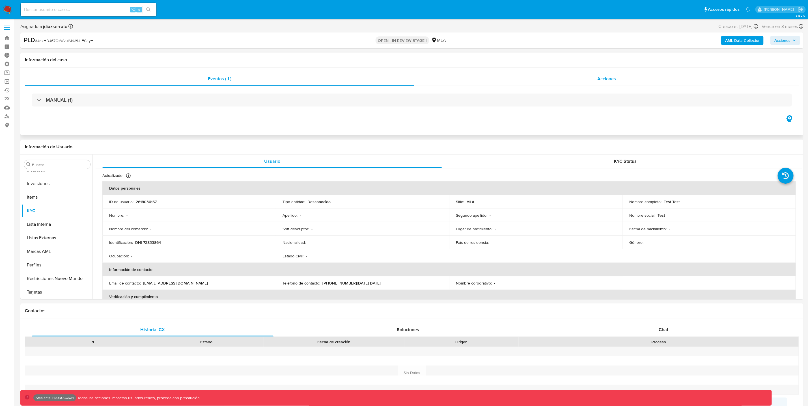
click at [617, 82] on div "Acciones" at bounding box center [606, 79] width 385 height 14
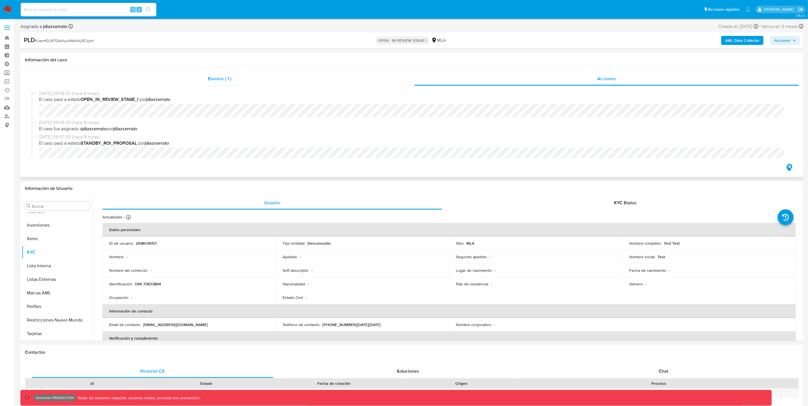
click at [219, 79] on span "Eventos ( 1 )" at bounding box center [219, 78] width 23 height 7
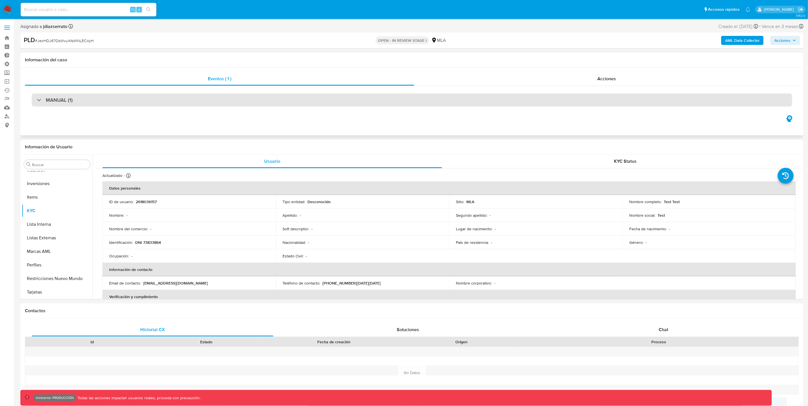
click at [45, 105] on div "MANUAL (1)" at bounding box center [412, 100] width 760 height 13
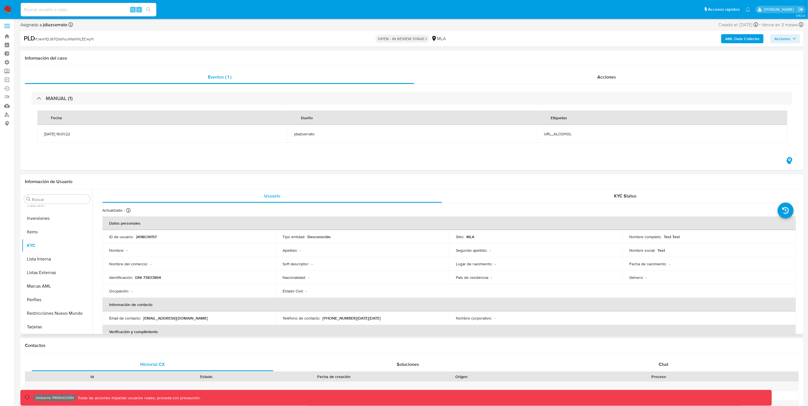
scroll to position [0, 0]
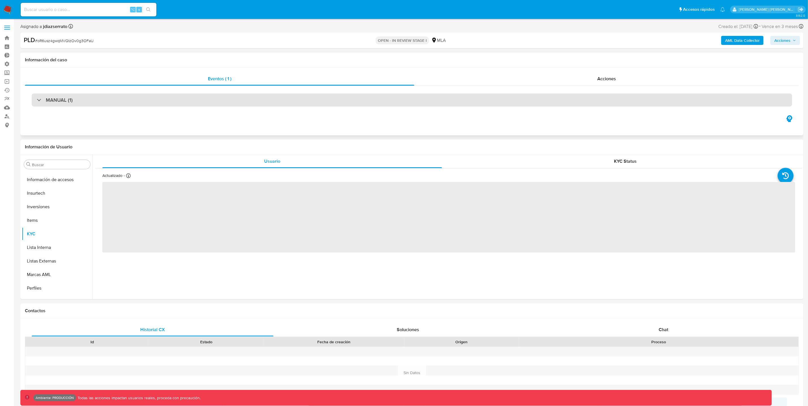
scroll to position [252, 0]
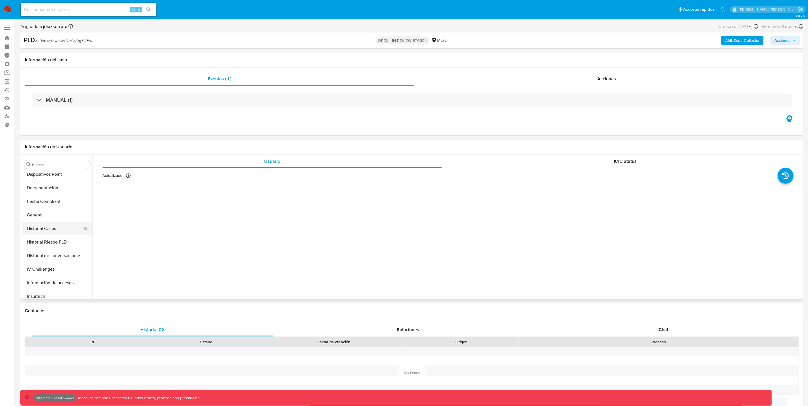
select select "10"
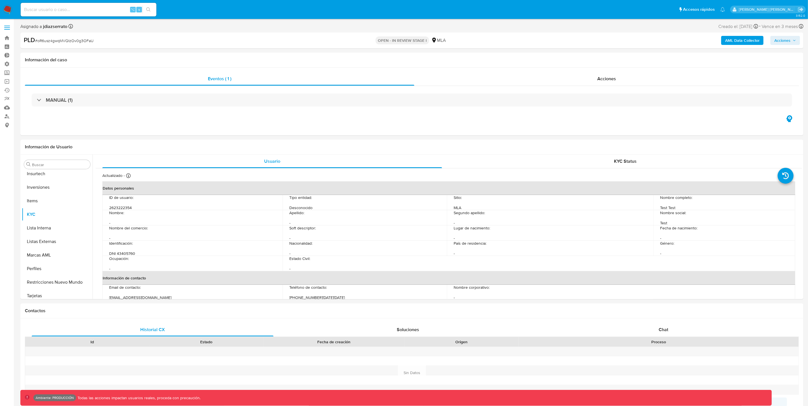
scroll to position [249, 0]
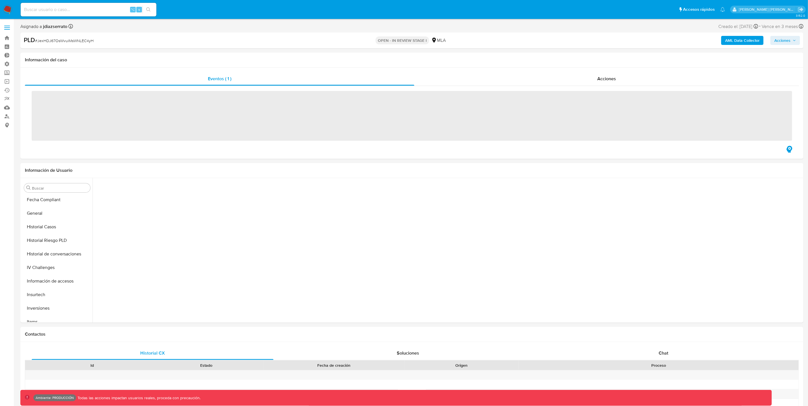
scroll to position [252, 0]
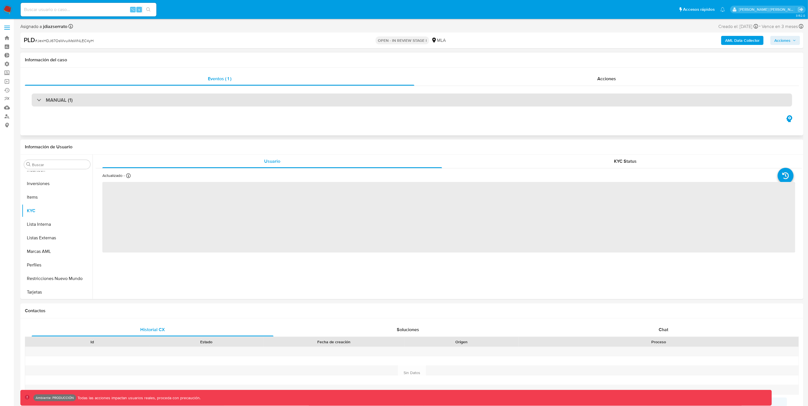
click at [133, 97] on div "MANUAL (1)" at bounding box center [412, 100] width 760 height 13
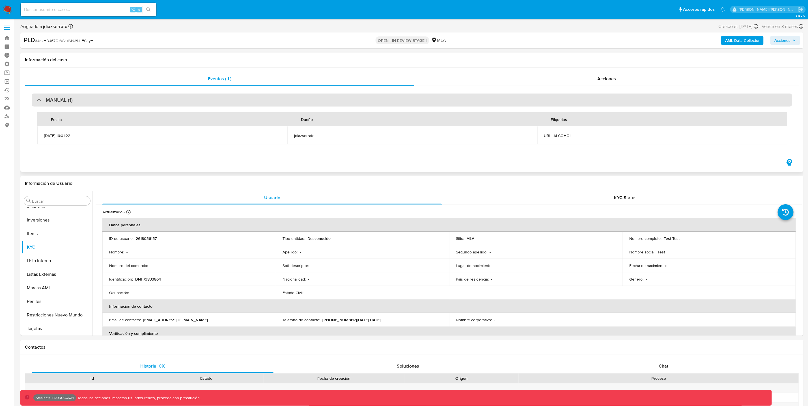
select select "10"
